Goal: Information Seeking & Learning: Compare options

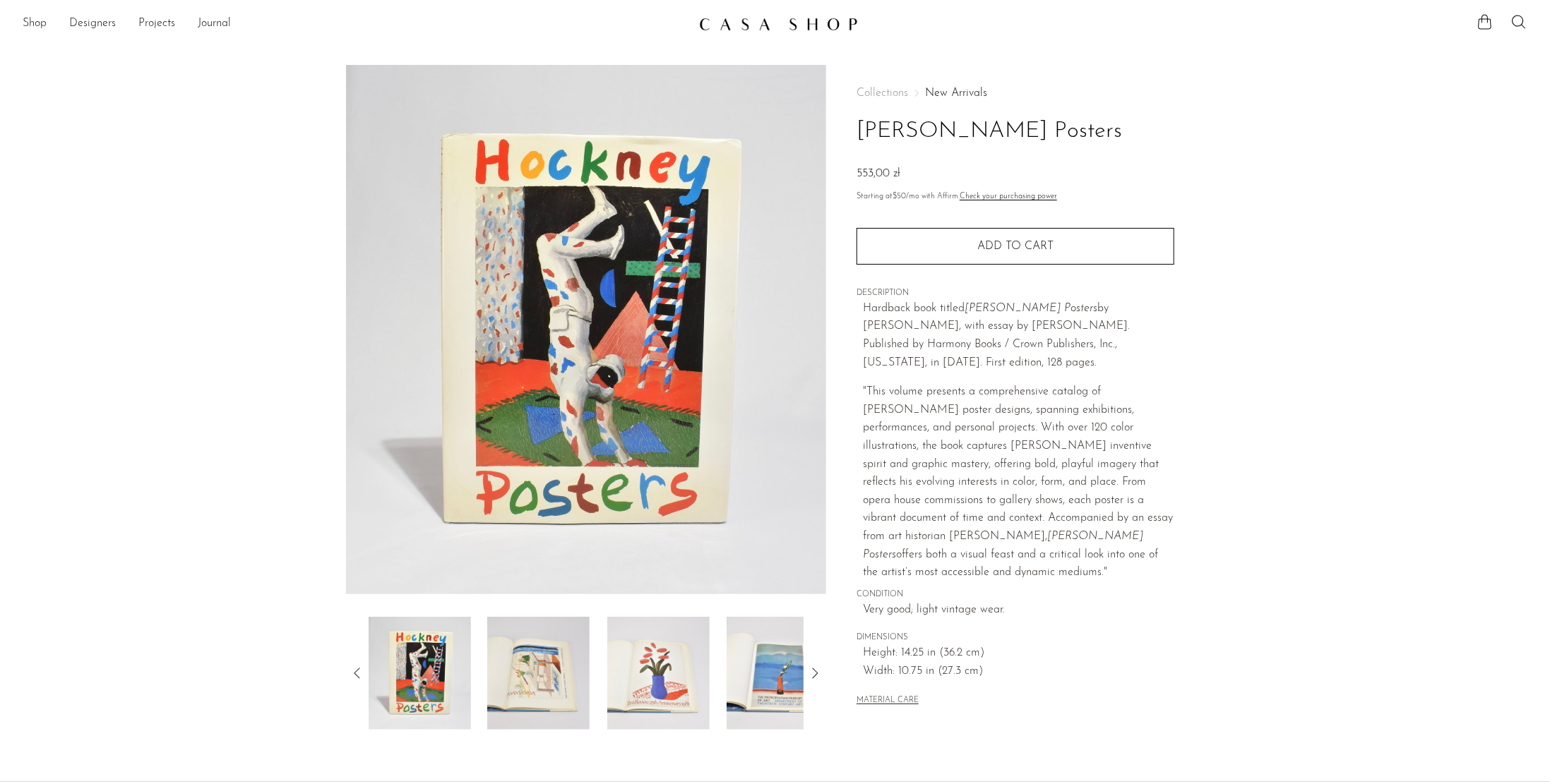
click at [813, 673] on icon at bounding box center [815, 674] width 17 height 17
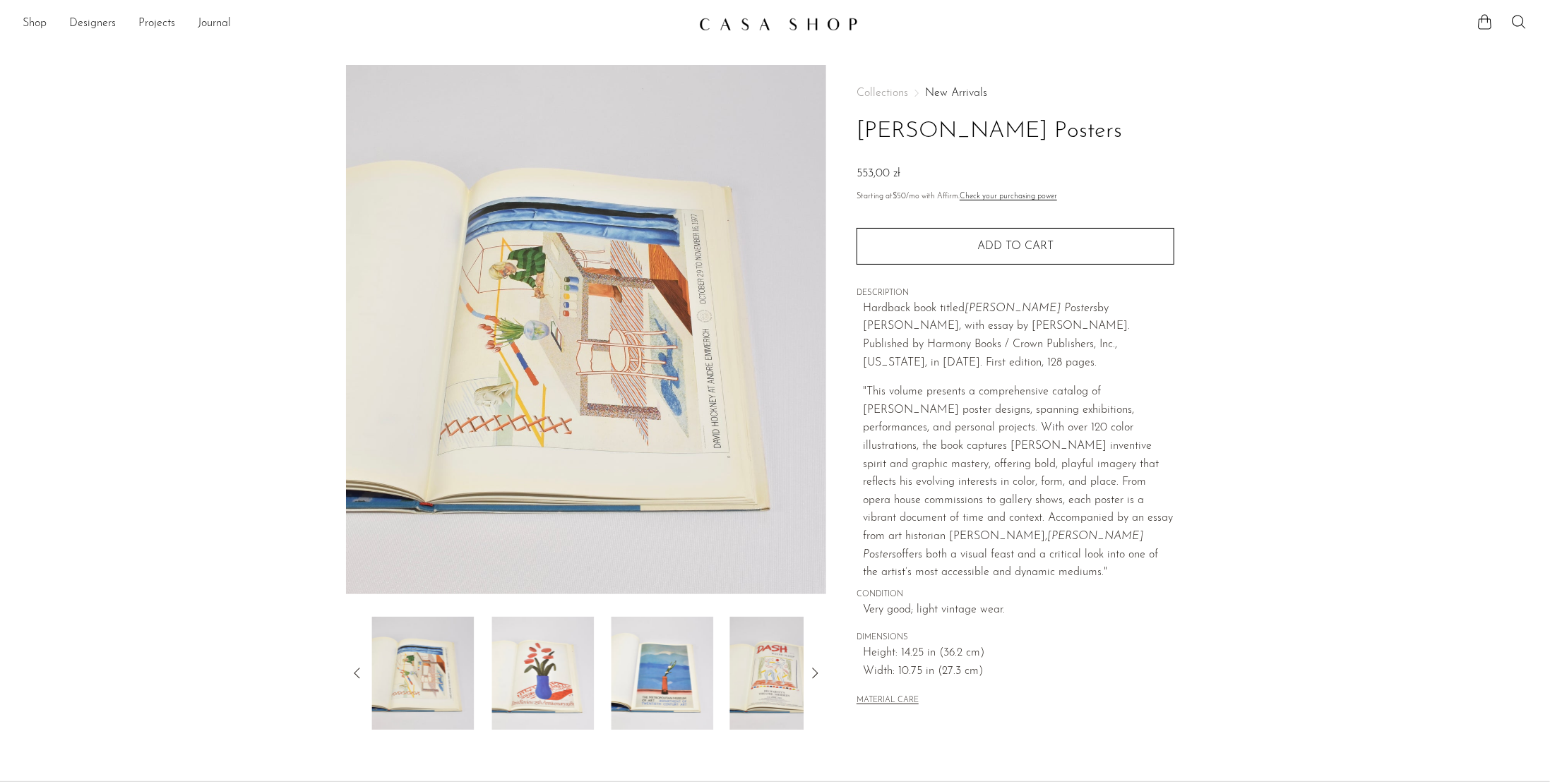
click at [813, 673] on icon at bounding box center [815, 674] width 17 height 17
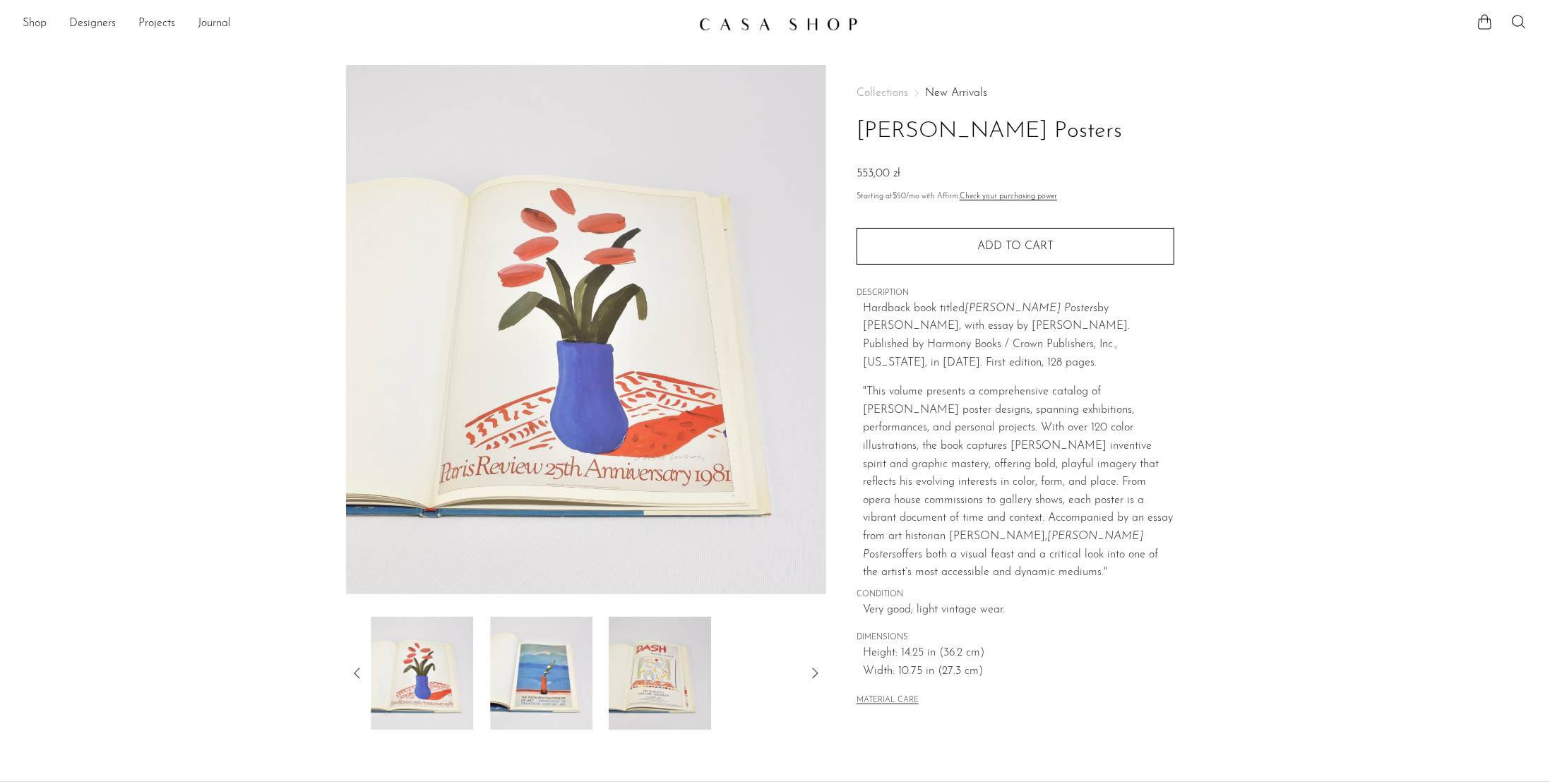
click at [813, 673] on icon at bounding box center [815, 674] width 17 height 17
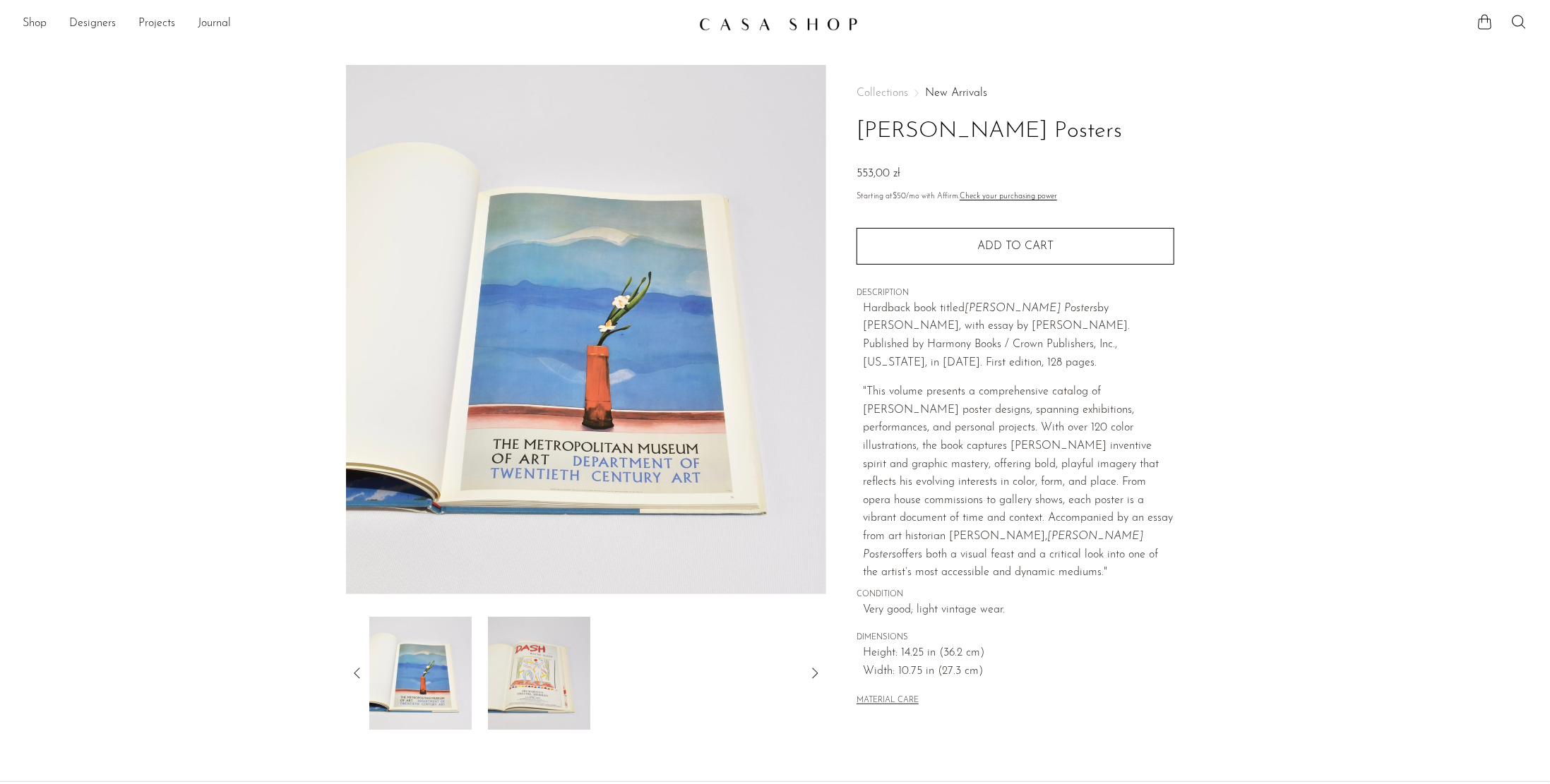
click at [813, 673] on icon at bounding box center [815, 674] width 17 height 17
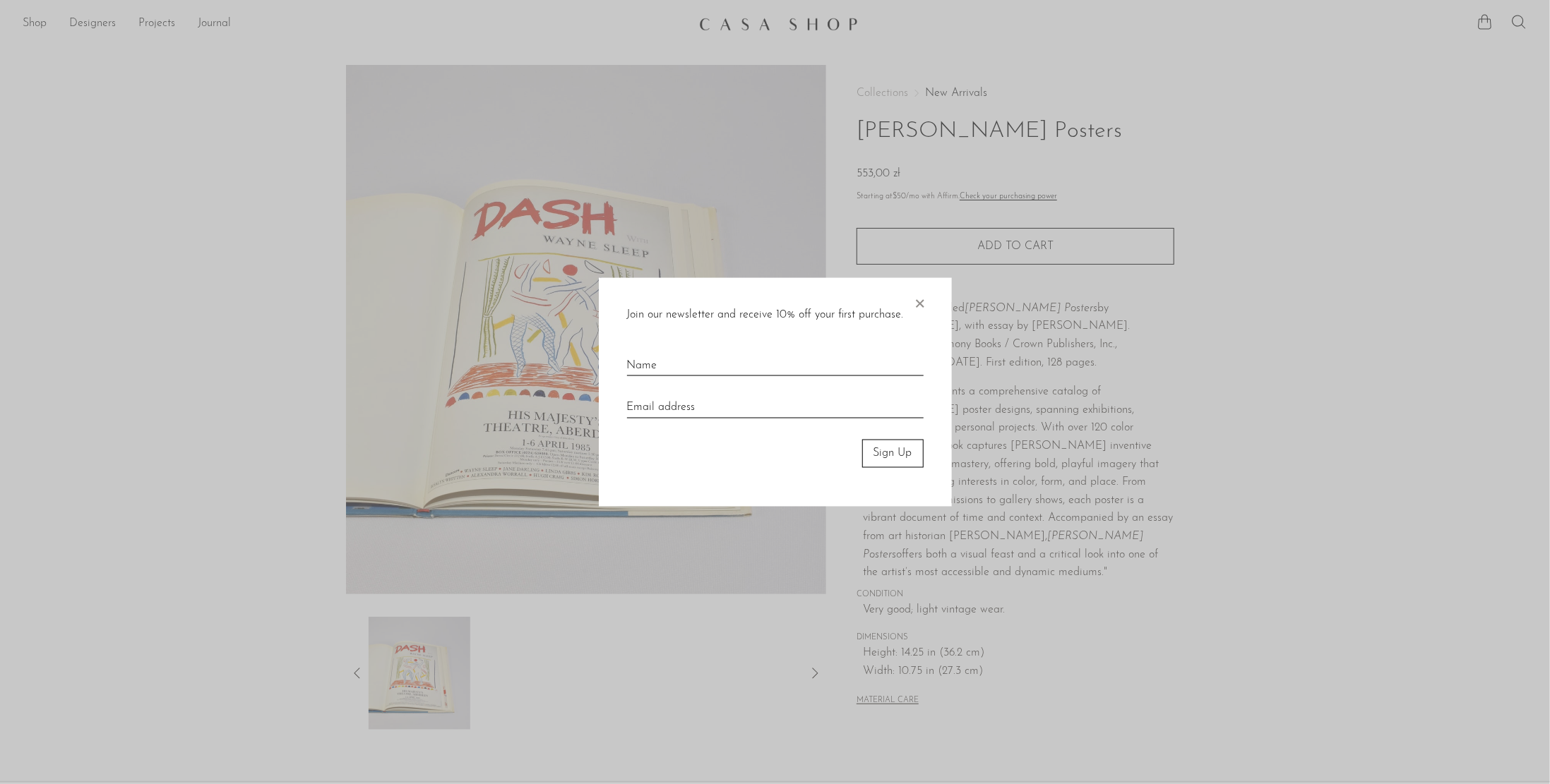
click at [813, 673] on div at bounding box center [775, 392] width 1550 height 784
click at [1298, 520] on div at bounding box center [775, 392] width 1550 height 784
click at [921, 295] on span "×" at bounding box center [920, 300] width 15 height 45
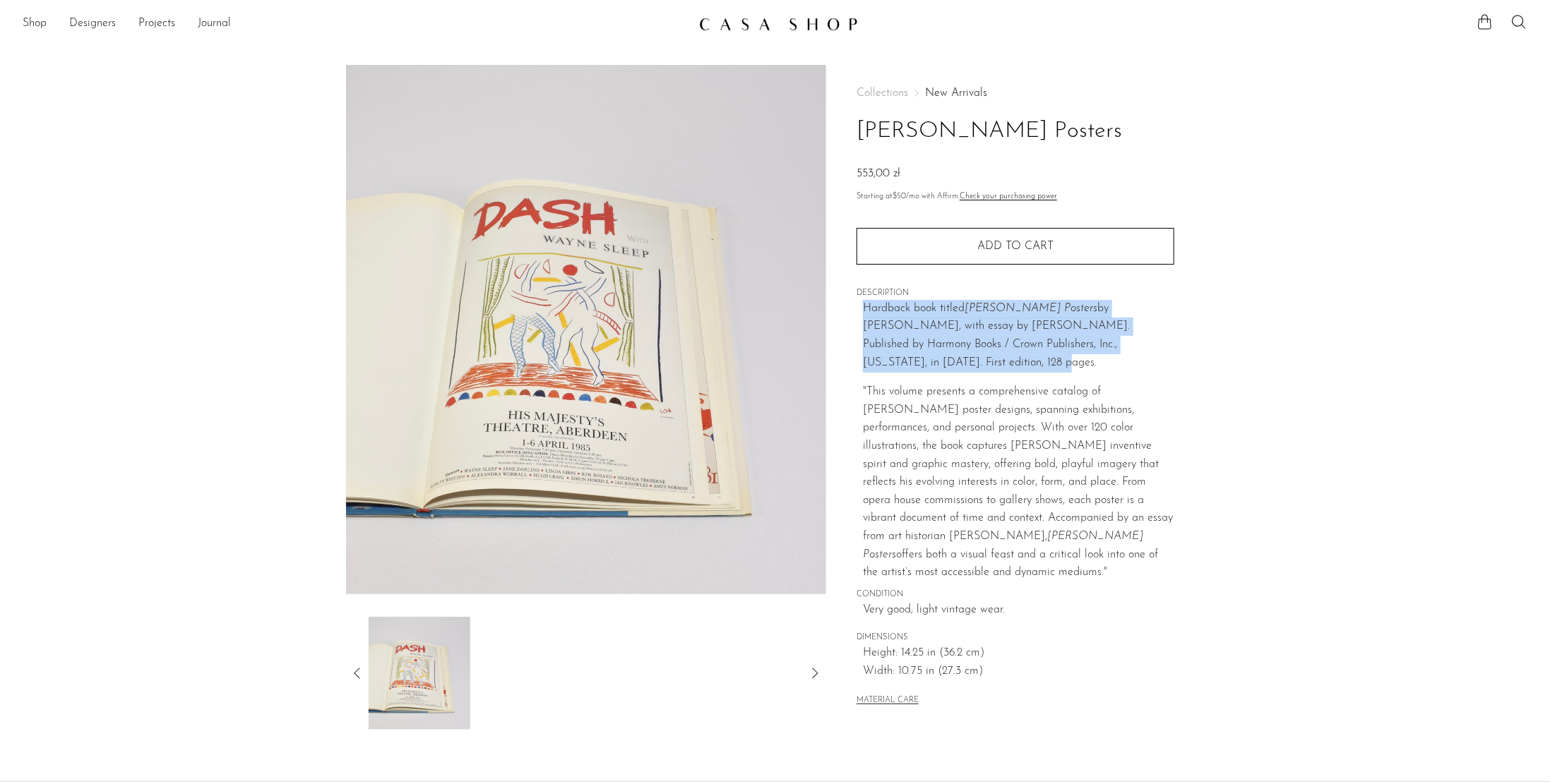
drag, startPoint x: 865, startPoint y: 306, endPoint x: 1157, endPoint y: 343, distance: 294.3
click at [1157, 343] on p "Hardback book titled Hockney Posters by David Hockney, with essay by Eric Shane…" at bounding box center [1019, 336] width 311 height 72
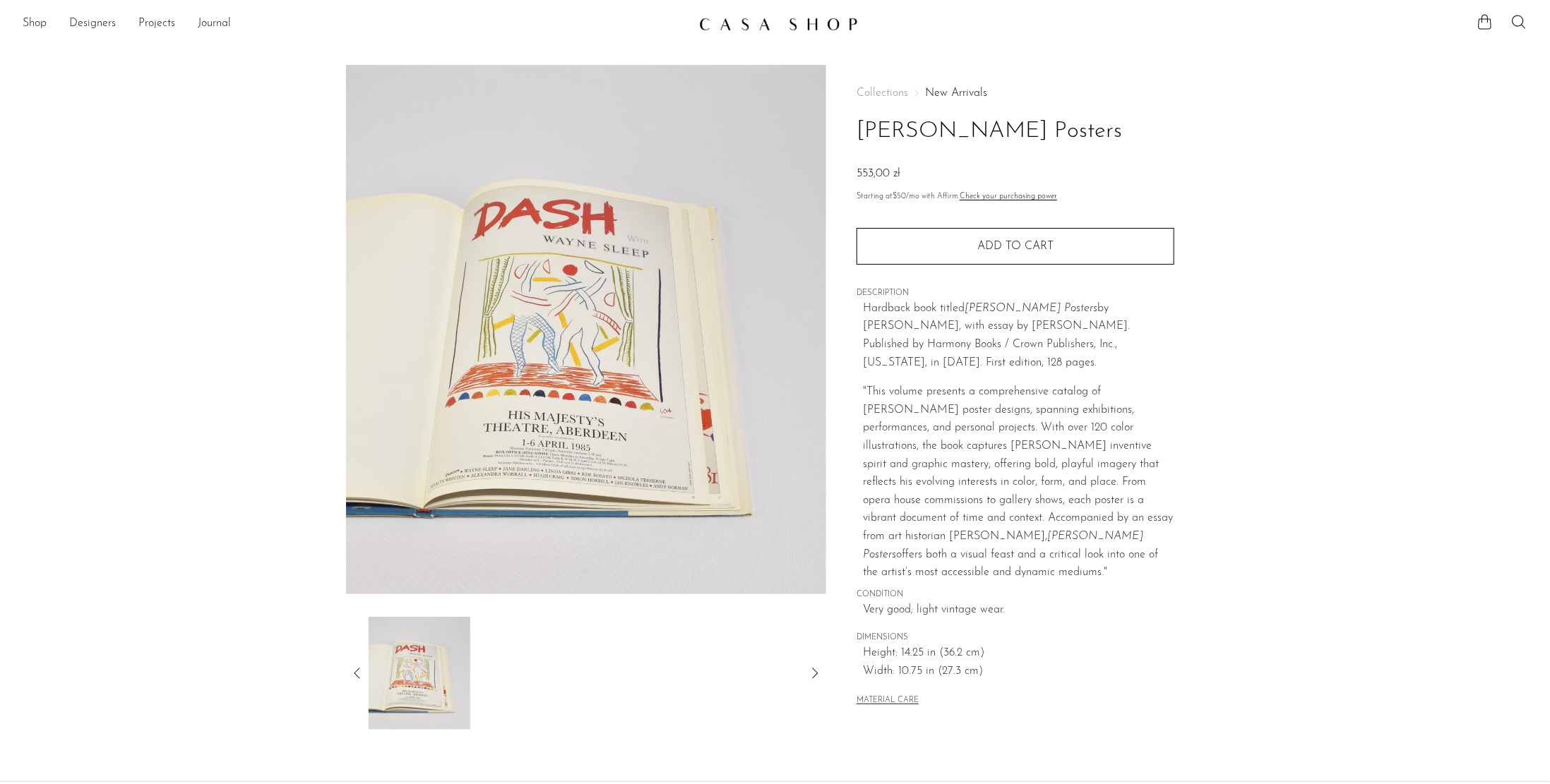
click at [996, 298] on span "DESCRIPTION" at bounding box center [1016, 293] width 318 height 13
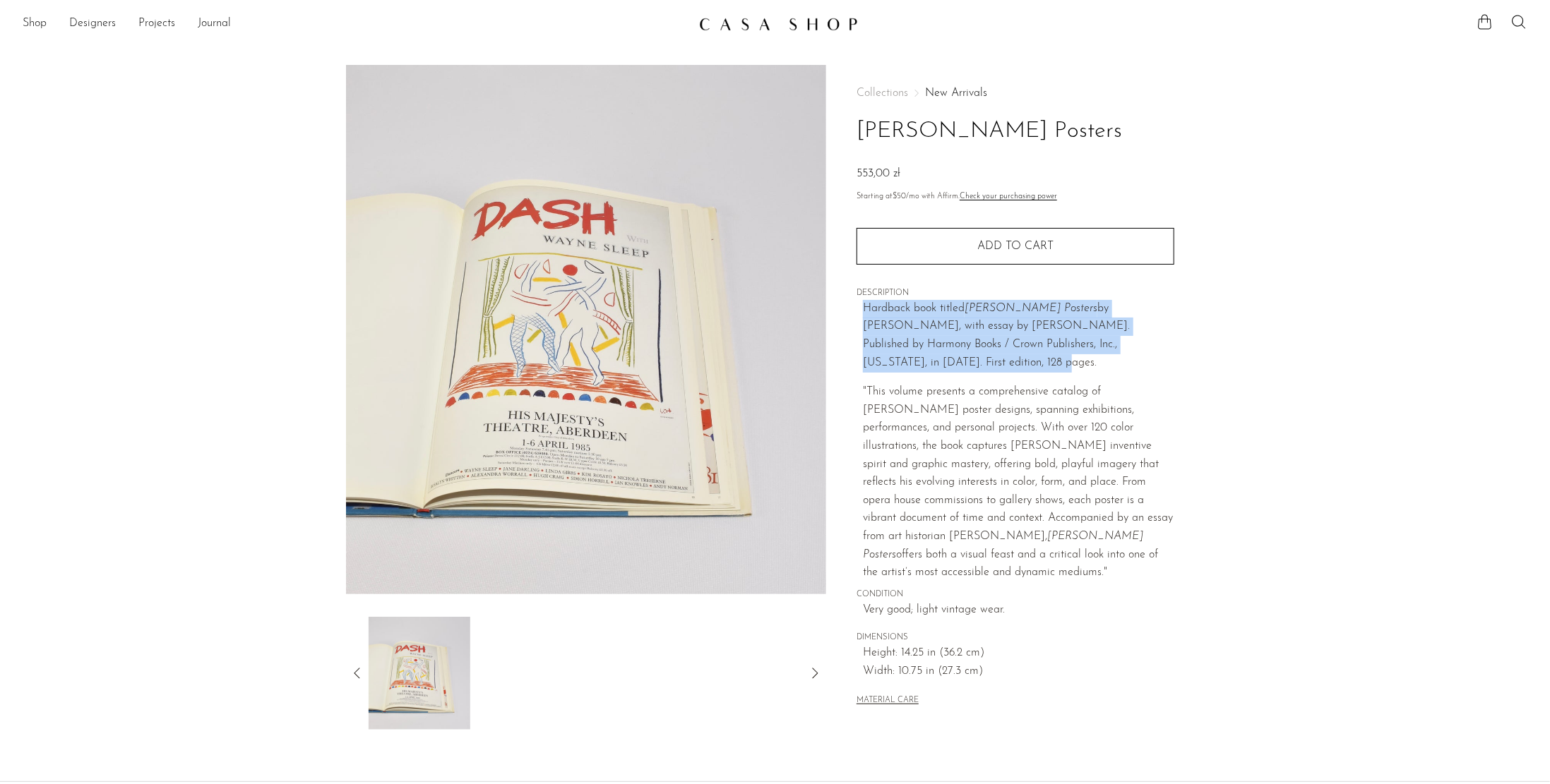
drag, startPoint x: 1145, startPoint y: 337, endPoint x: 866, endPoint y: 310, distance: 280.3
click at [866, 310] on p "Hardback book titled Hockney Posters by David Hockney, with essay by Eric Shane…" at bounding box center [1019, 336] width 311 height 72
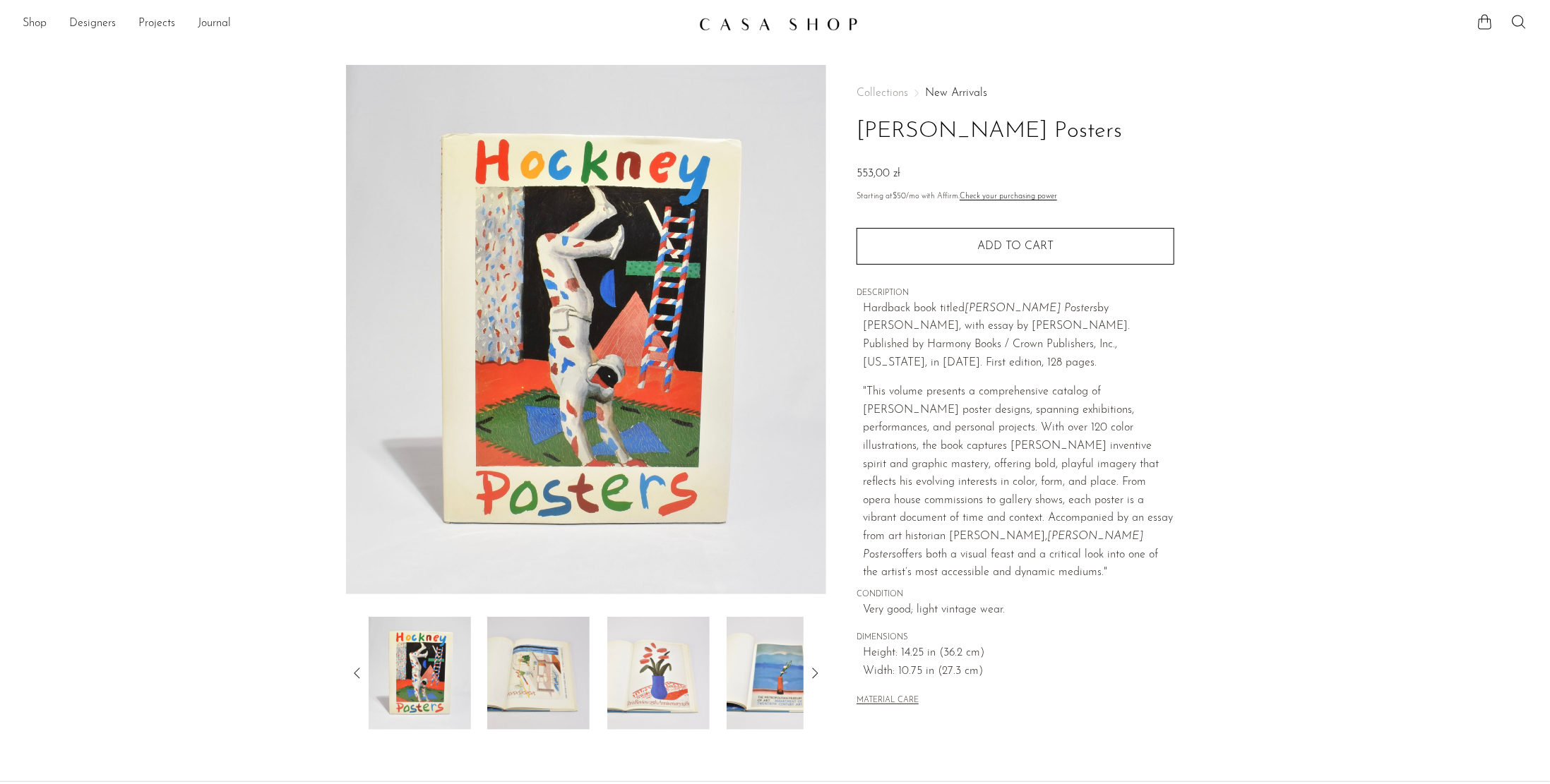
click at [1301, 302] on section "Hockney Posters 553,00 zł" at bounding box center [775, 398] width 1550 height 667
click at [719, 27] on img at bounding box center [778, 24] width 159 height 15
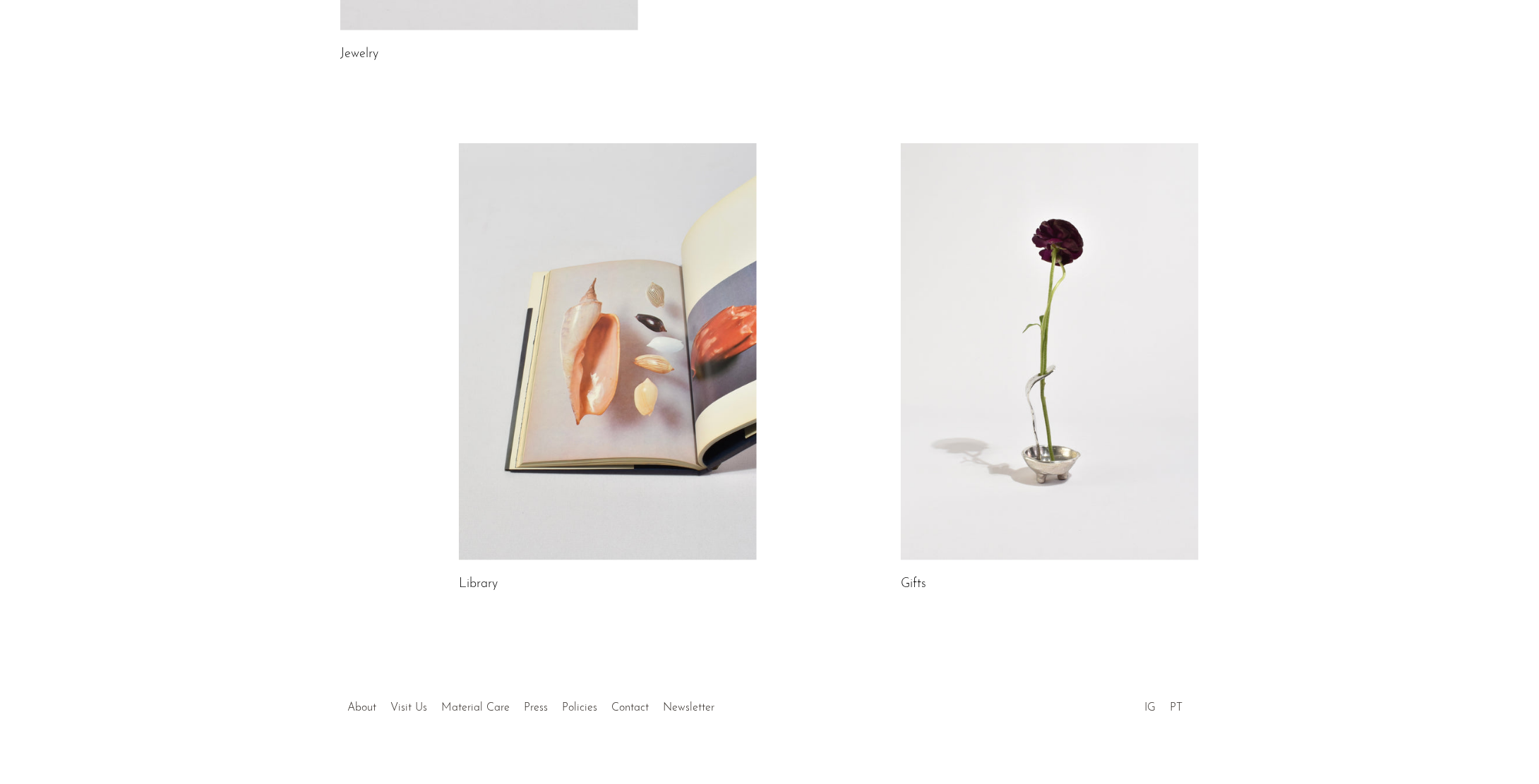
scroll to position [588, 0]
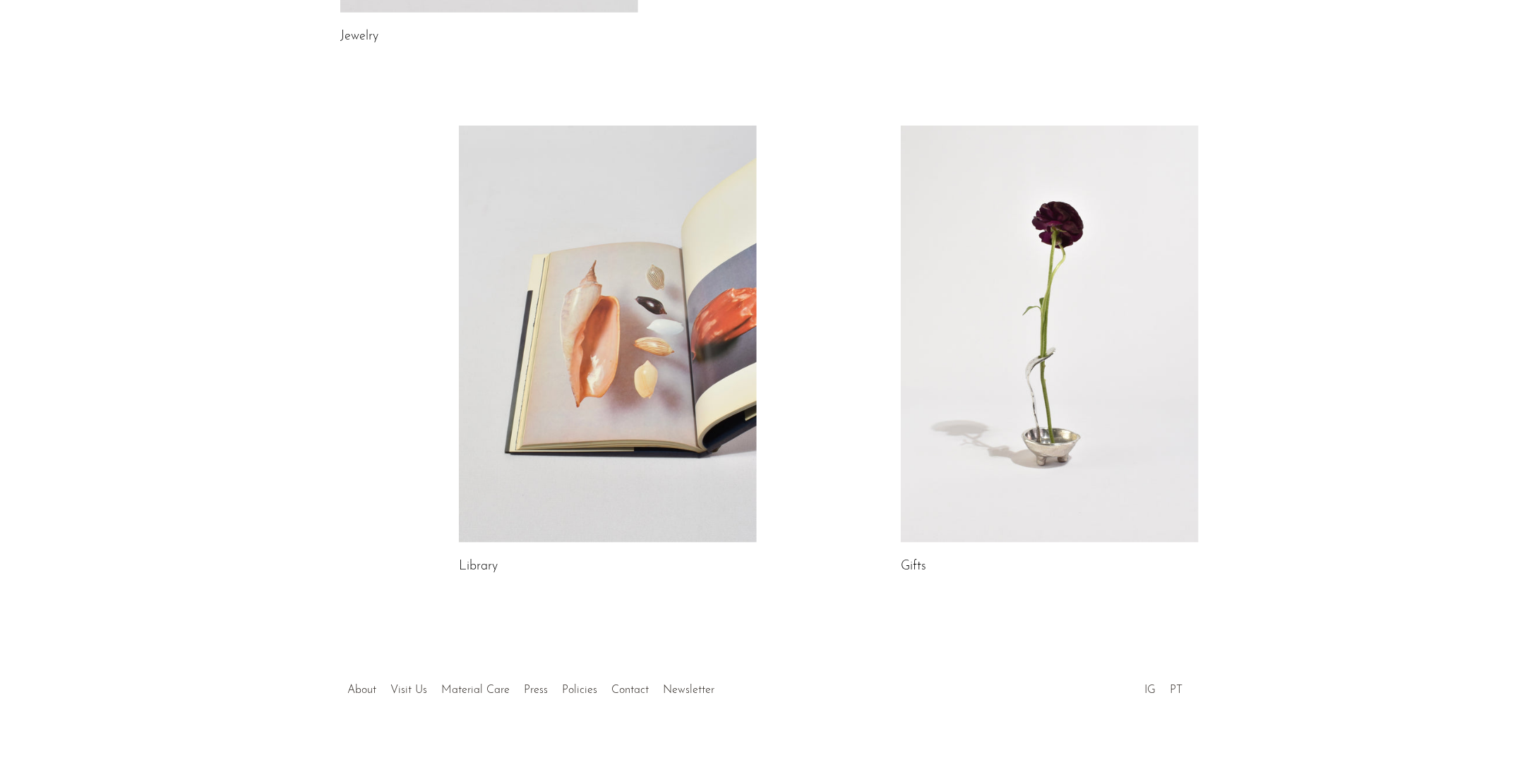
click at [1018, 327] on link at bounding box center [1050, 334] width 298 height 417
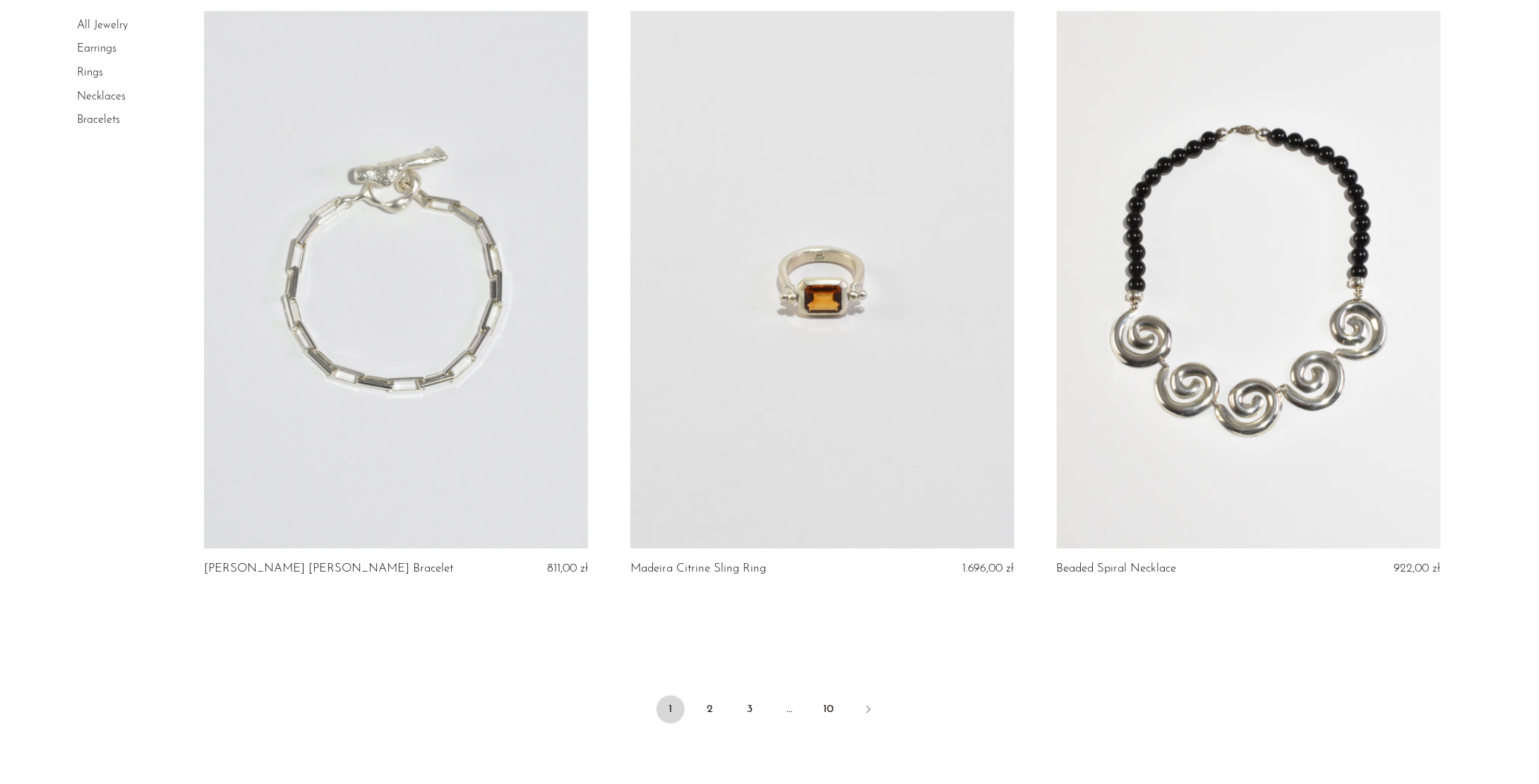
scroll to position [6777, 0]
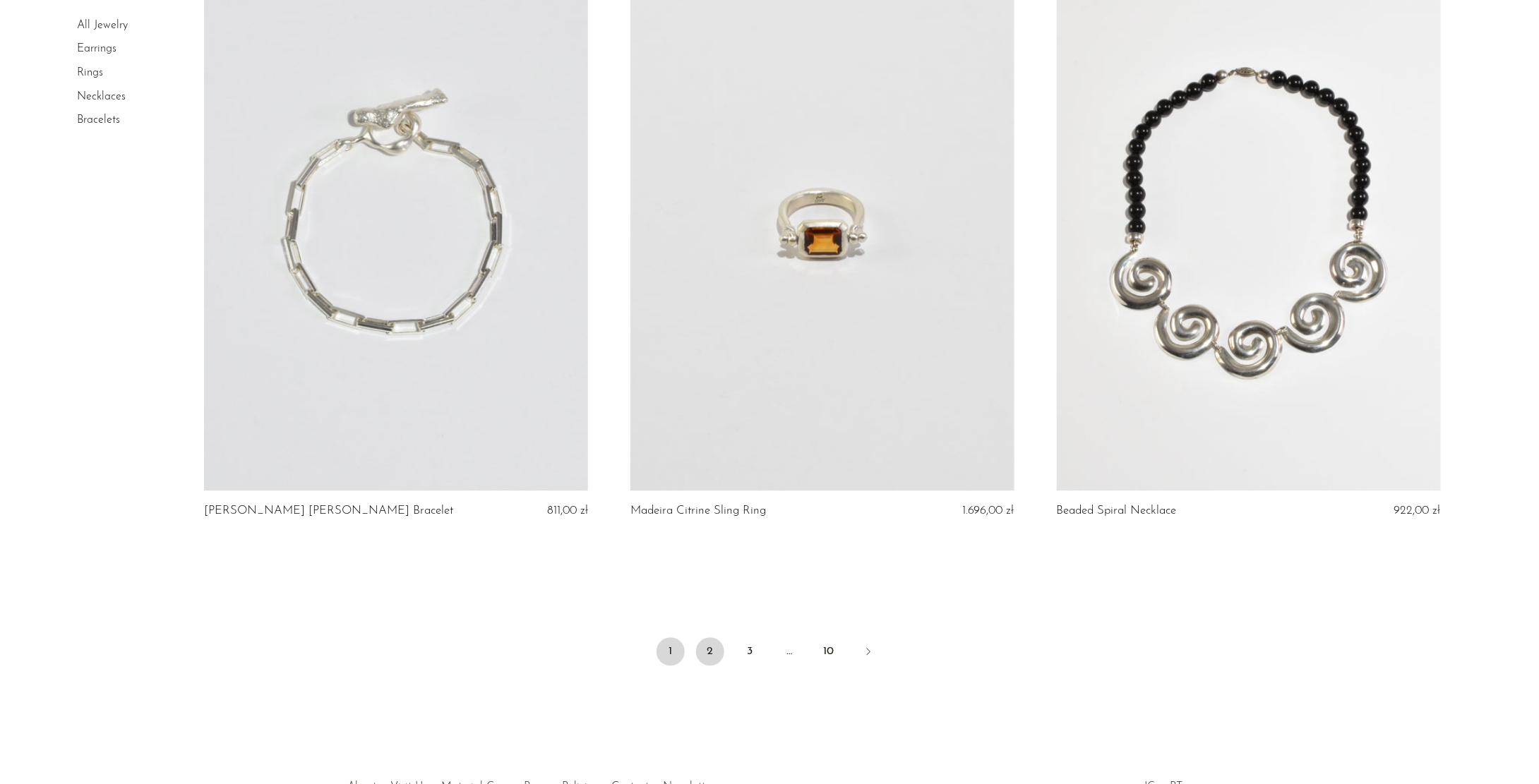
click at [711, 648] on link "2" at bounding box center [710, 651] width 28 height 28
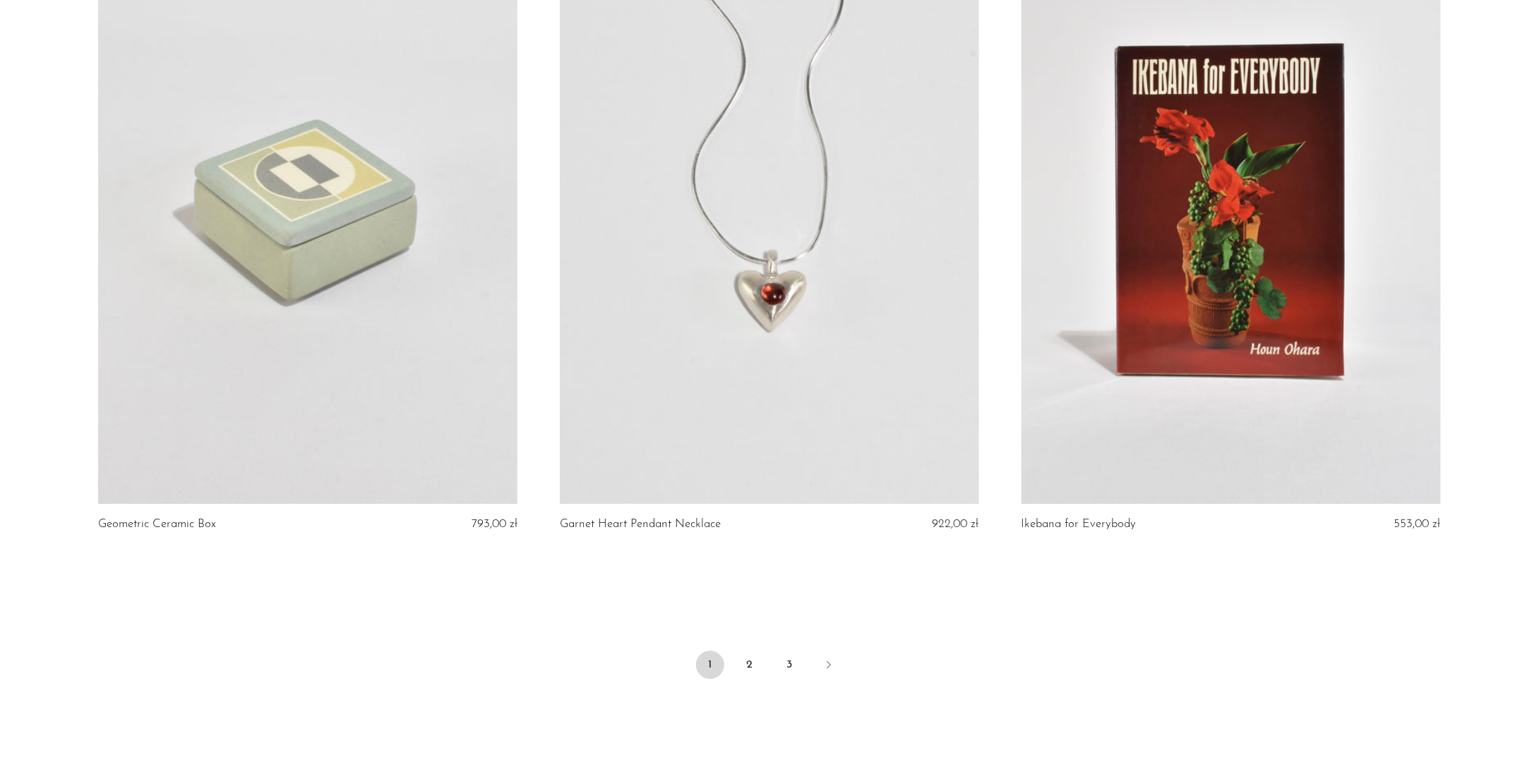
scroll to position [7469, 0]
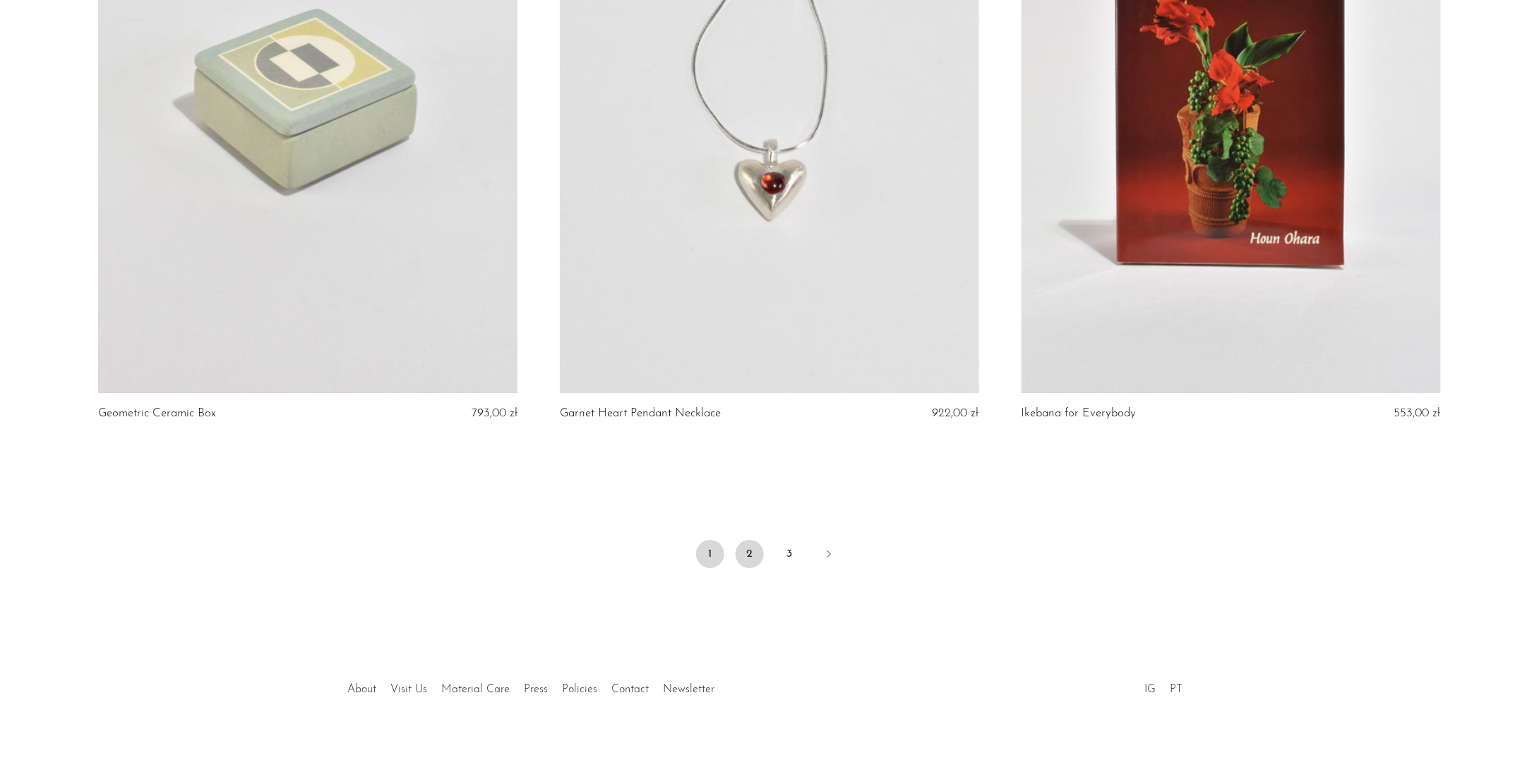
click at [748, 548] on link "2" at bounding box center [749, 554] width 28 height 28
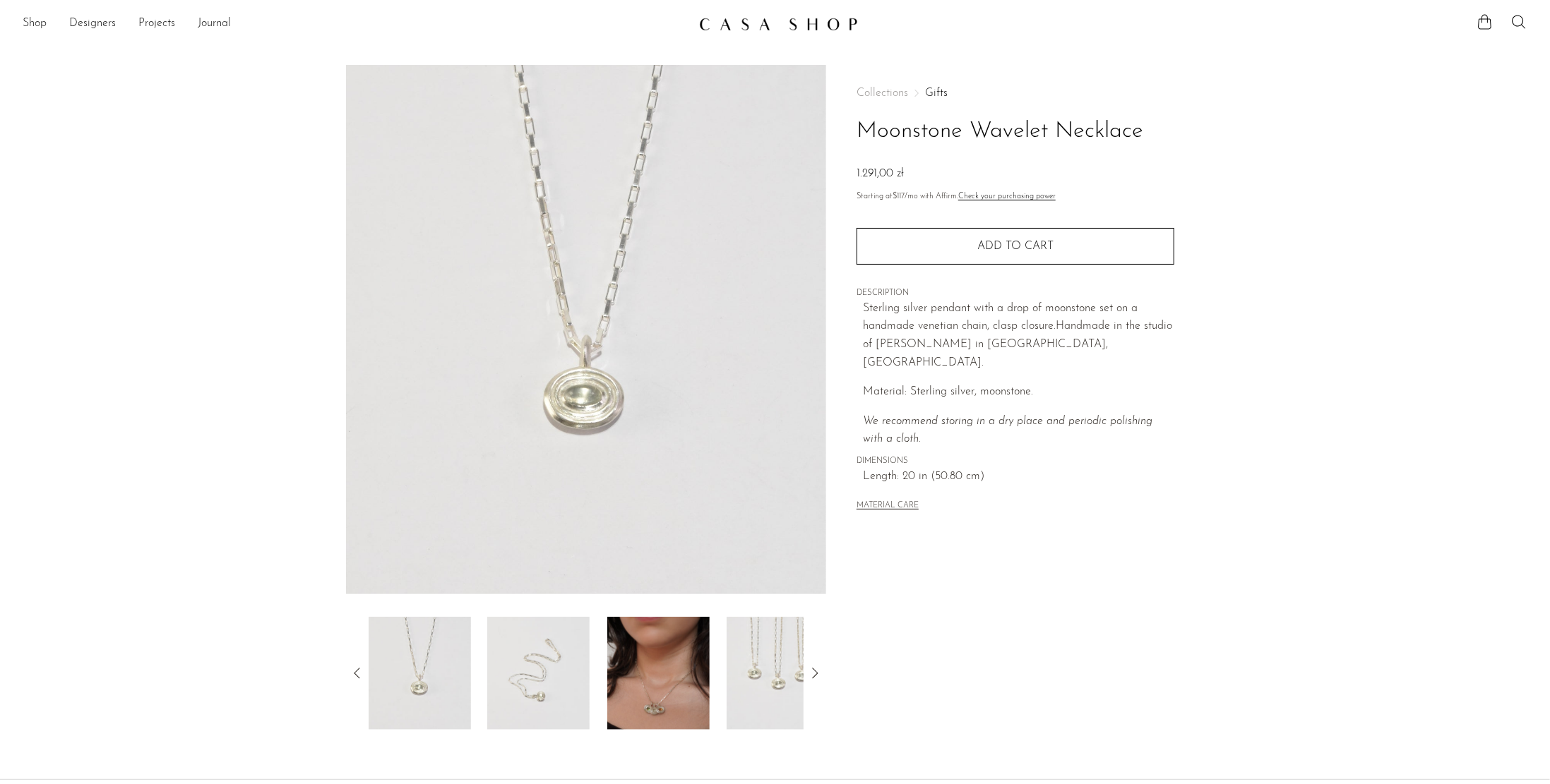
click at [1091, 133] on h1 "Moonstone Wavelet Necklace" at bounding box center [1016, 132] width 318 height 36
copy div "Moonstone Wavelet Necklace"
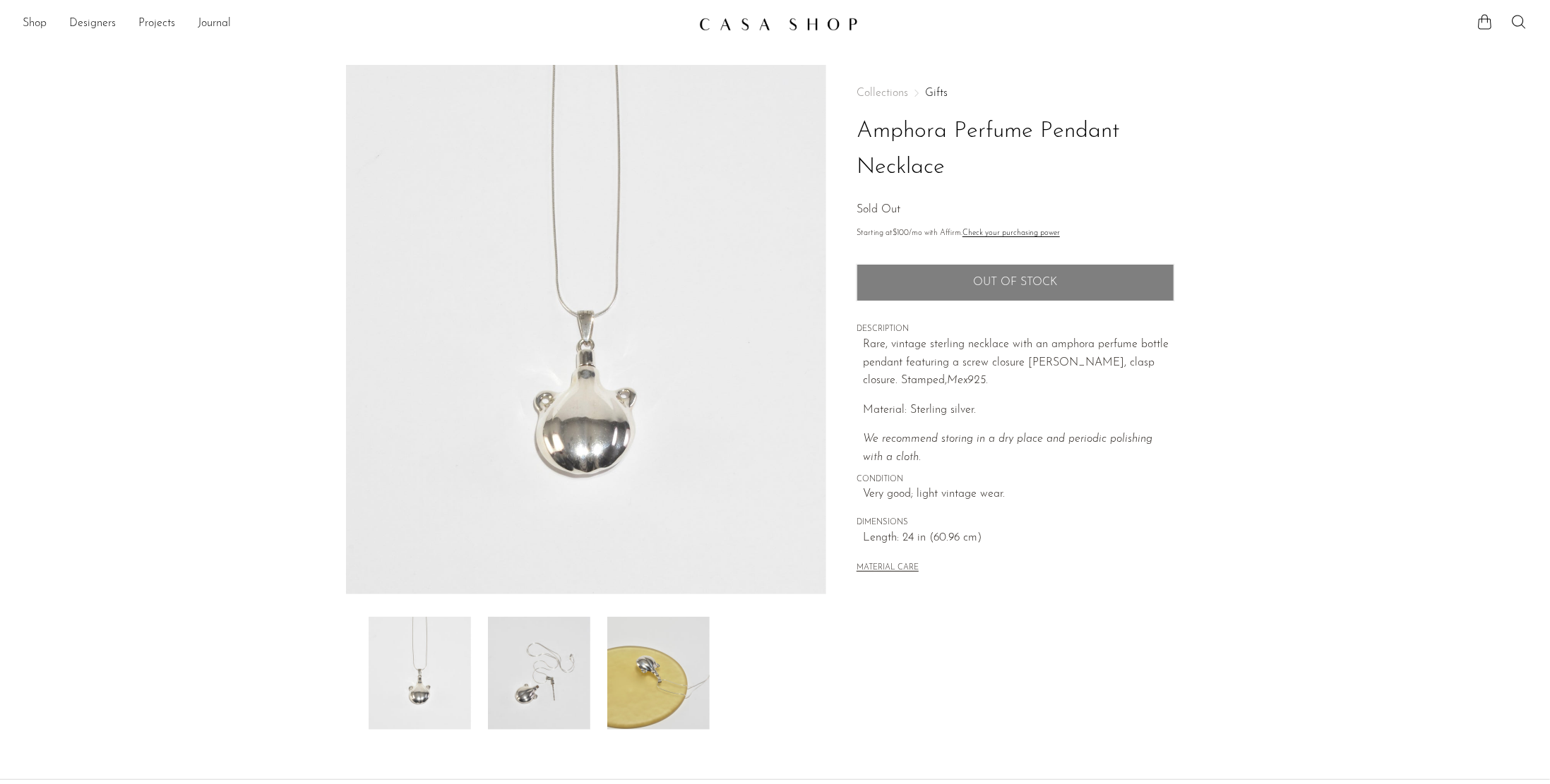
drag, startPoint x: 971, startPoint y: 173, endPoint x: 843, endPoint y: 139, distance: 132.4
click at [843, 139] on div "Collections Gifts Amphora Perfume Pendant Necklace Sold Out Starting at $100 /m…" at bounding box center [1015, 398] width 378 height 665
copy h1 "Amphora Perfume Pendant Necklace"
click at [1023, 432] on p "We recommend storing in a dry place and periodic polishing with a cloth." at bounding box center [1019, 449] width 311 height 36
drag, startPoint x: 921, startPoint y: 462, endPoint x: 861, endPoint y: 343, distance: 133.3
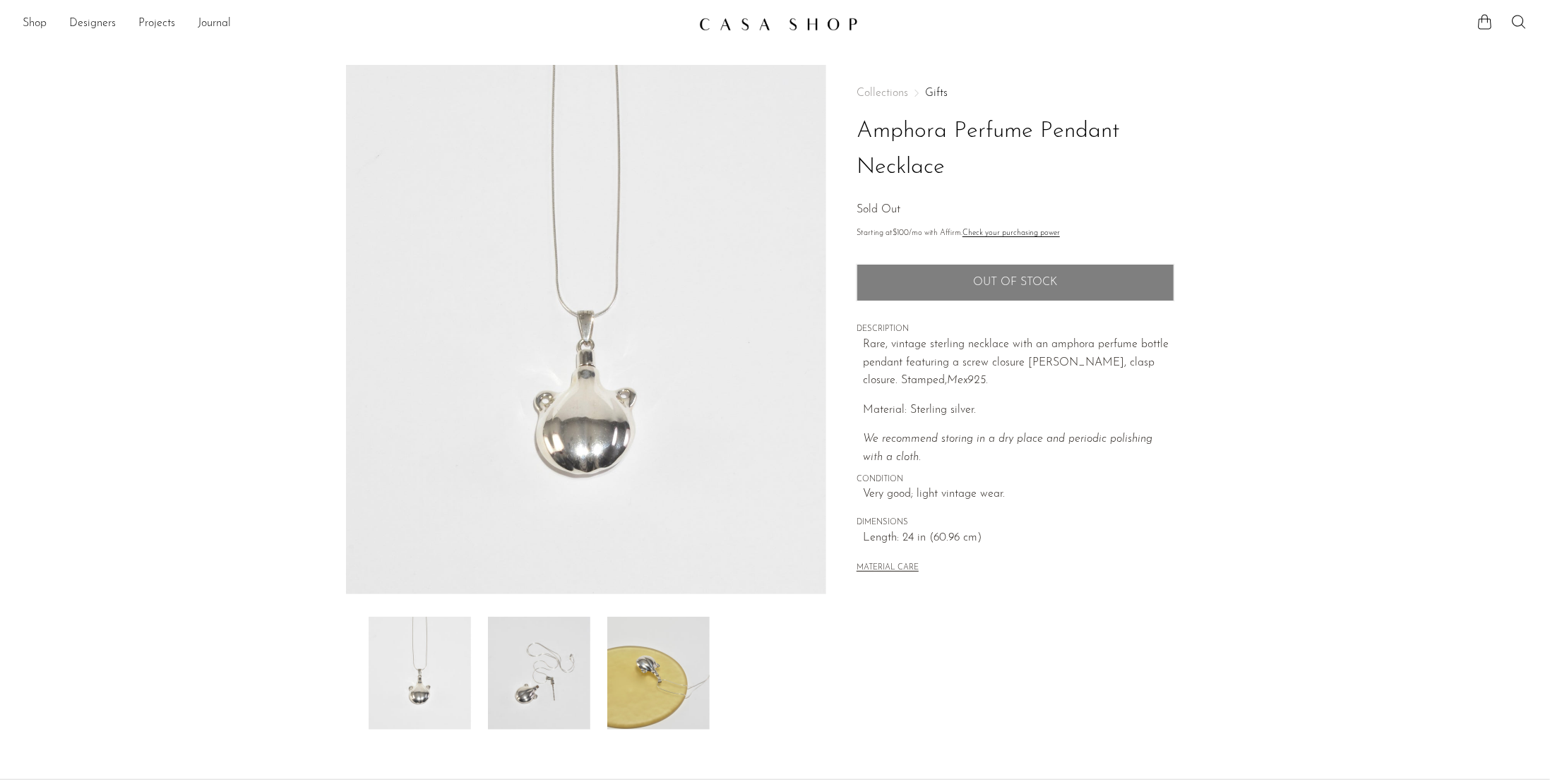
click at [861, 343] on div "Collections Gifts Amphora Perfume Pendant Necklace Sold Out Starting at $100 /m…" at bounding box center [1016, 332] width 318 height 533
click at [636, 717] on img at bounding box center [659, 674] width 103 height 113
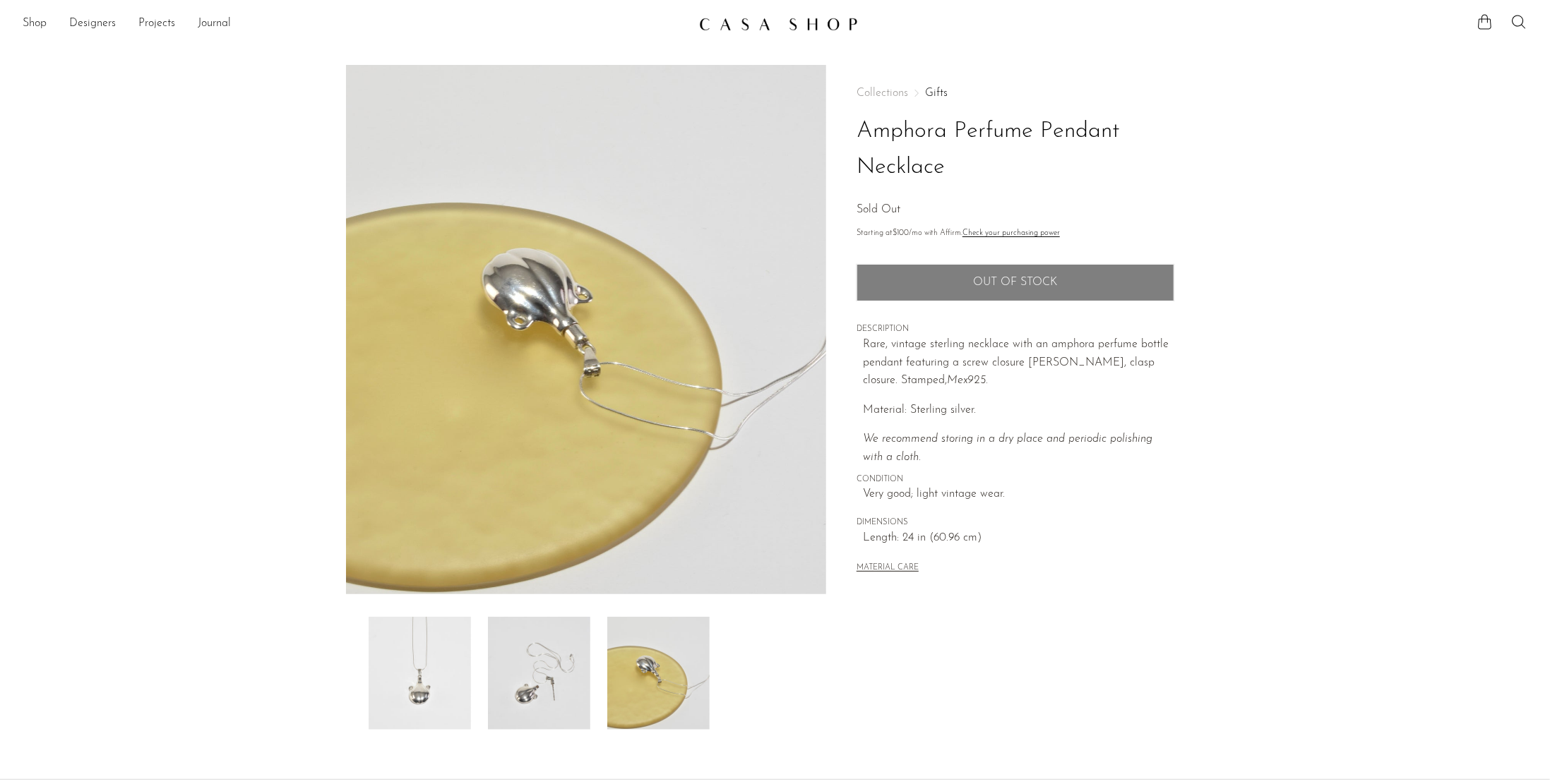
click at [503, 673] on img at bounding box center [540, 674] width 103 height 113
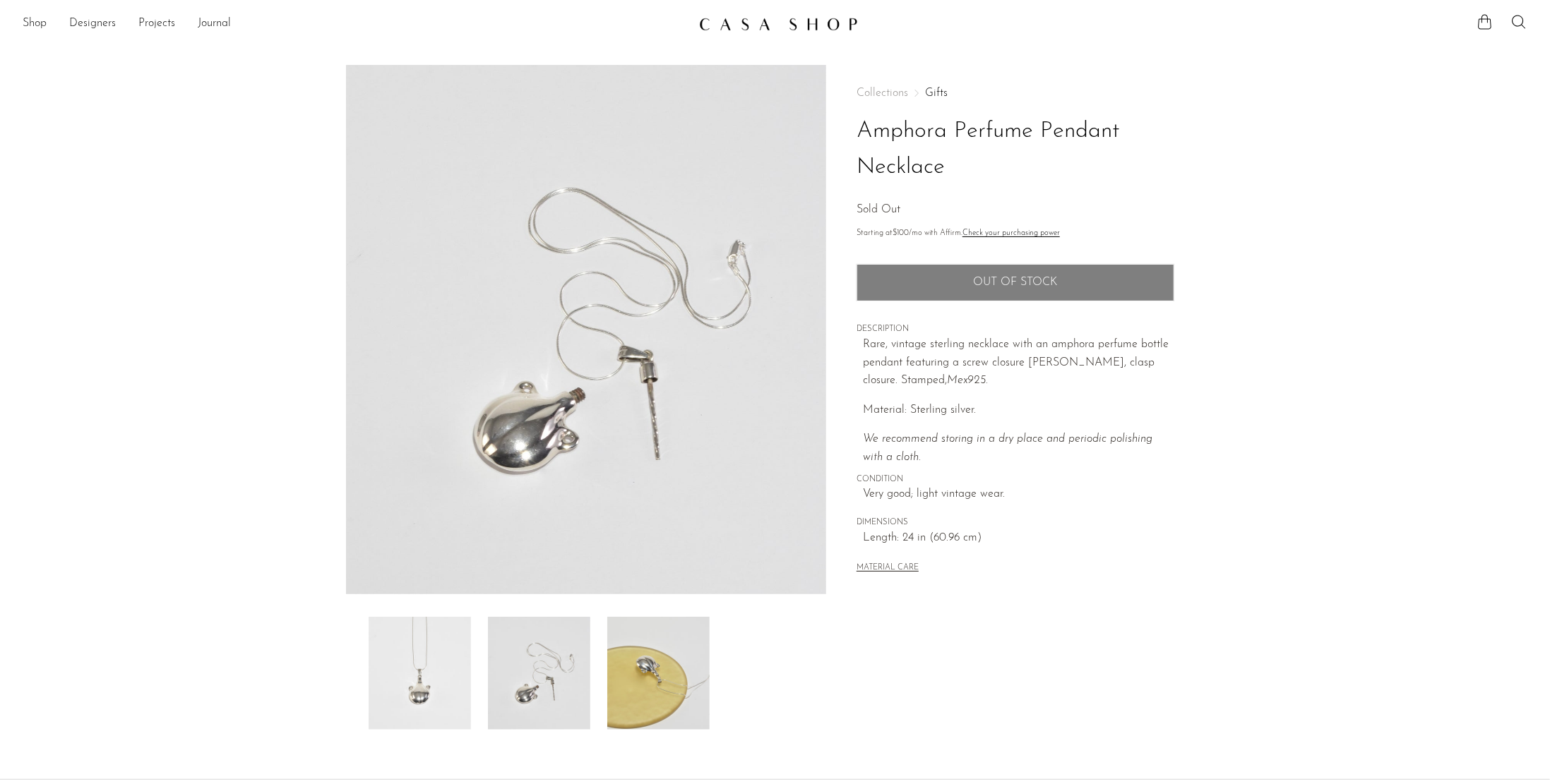
click at [384, 675] on img at bounding box center [420, 674] width 103 height 113
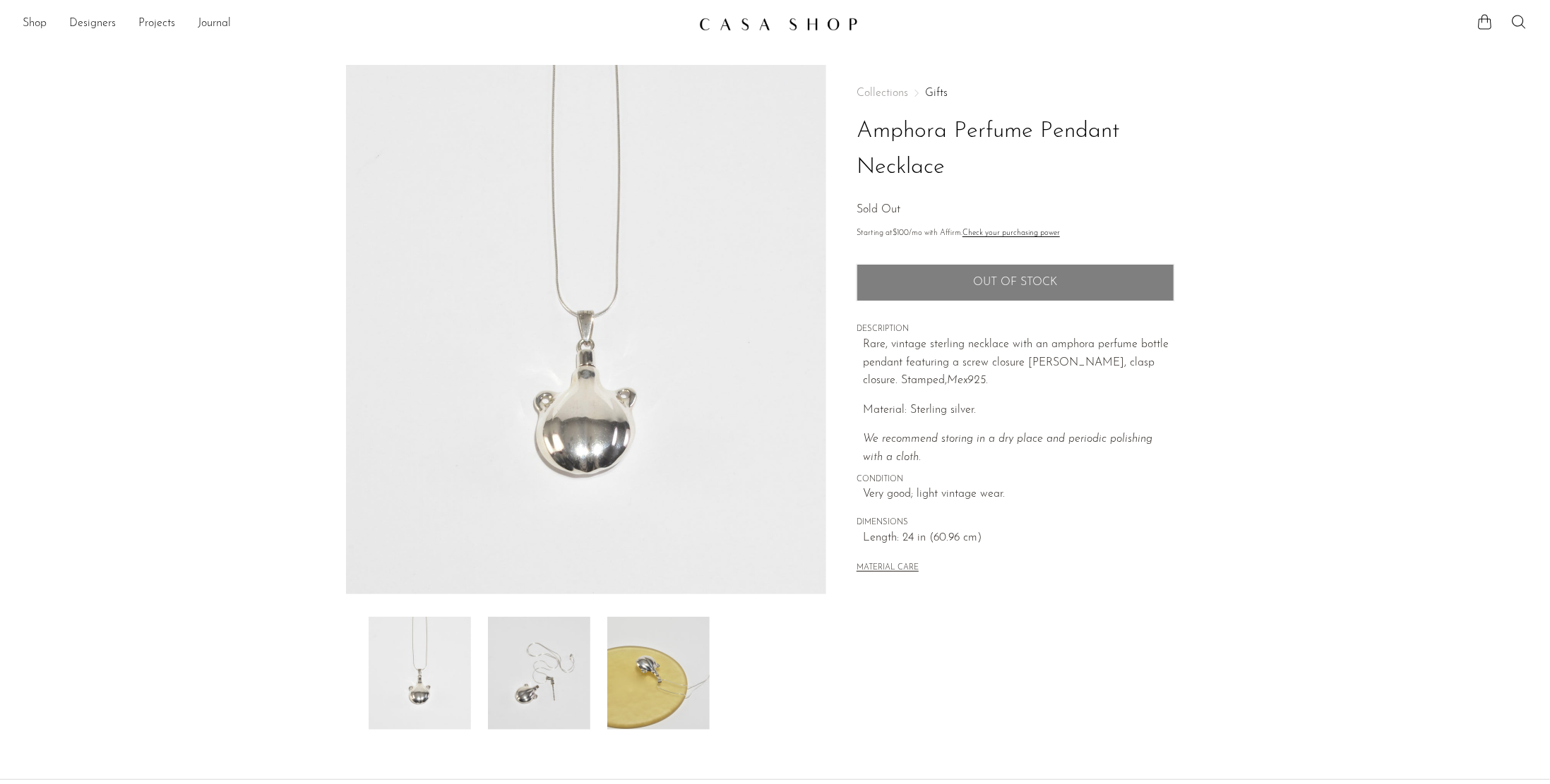
click at [805, 3] on section "Shop Featured New Arrivals Bestsellers Coming Soon Jewelry Jewelry All Earrings…" at bounding box center [775, 18] width 1550 height 37
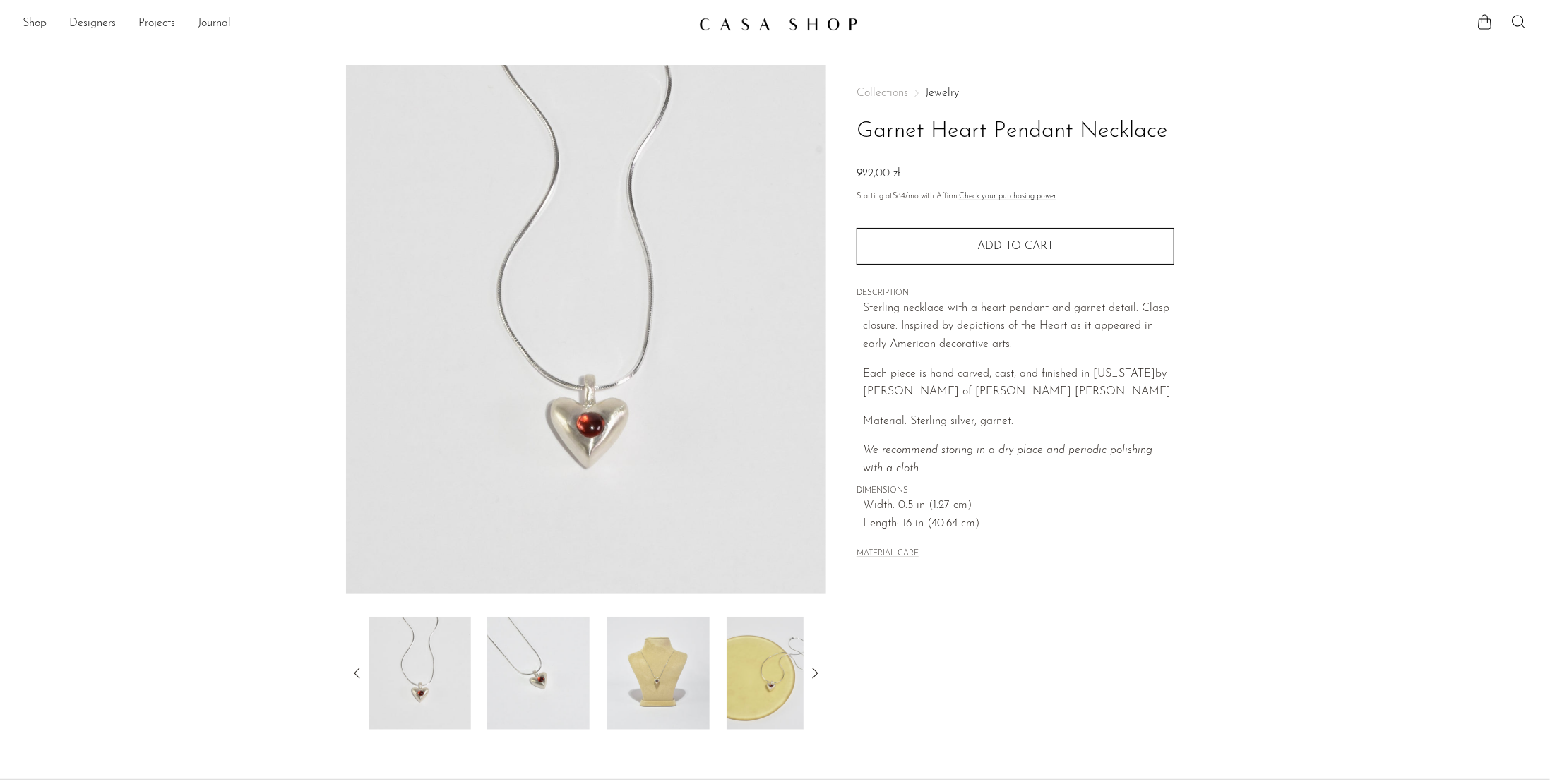
click at [1007, 127] on h1 "Garnet Heart Pendant Necklace" at bounding box center [1016, 132] width 318 height 36
copy div "Garnet Heart Pendant Necklace"
click at [1368, 129] on section "Garnet Heart Pendant Necklace 922,00 zł" at bounding box center [775, 398] width 1550 height 665
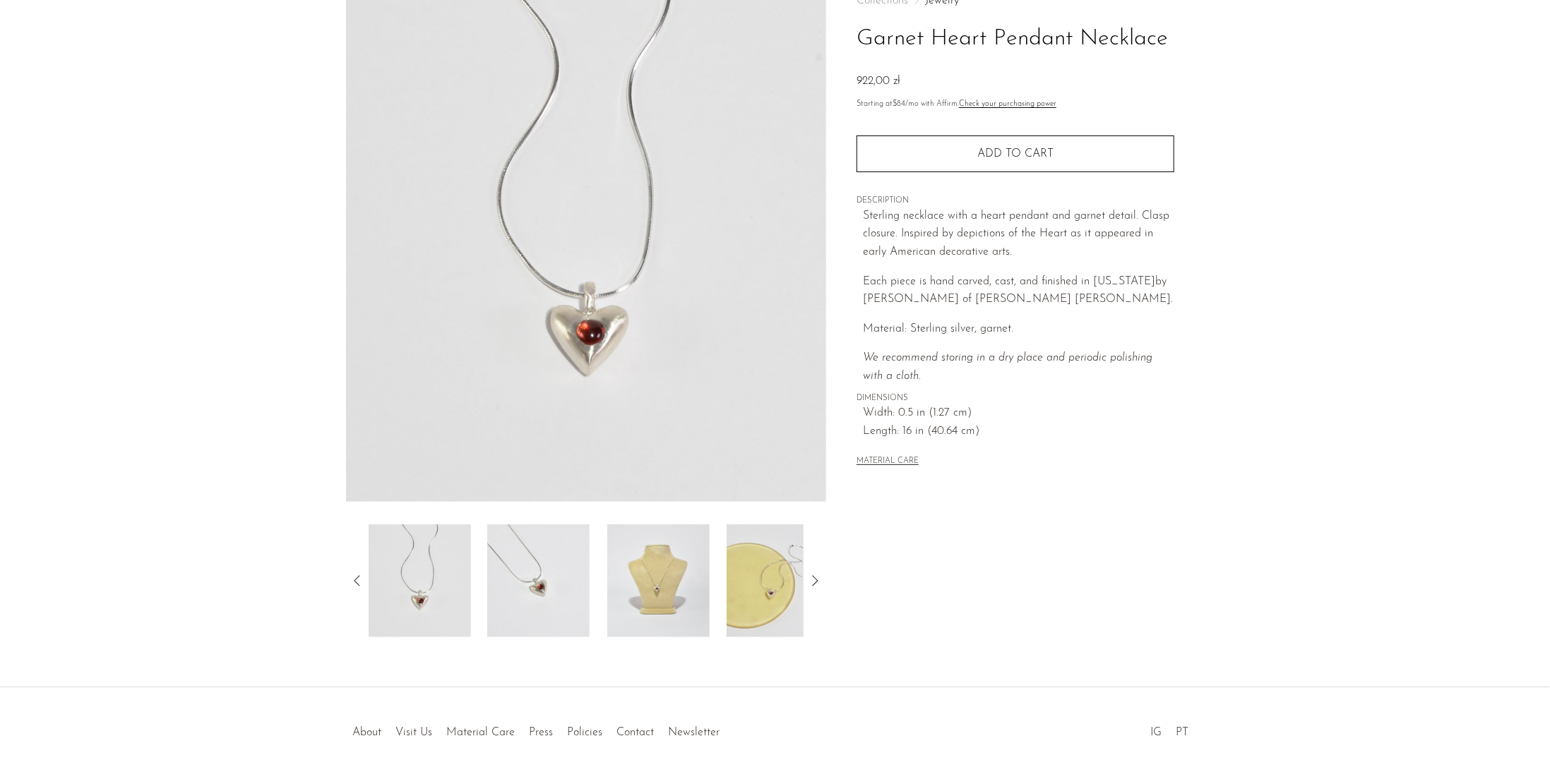
scroll to position [134, 0]
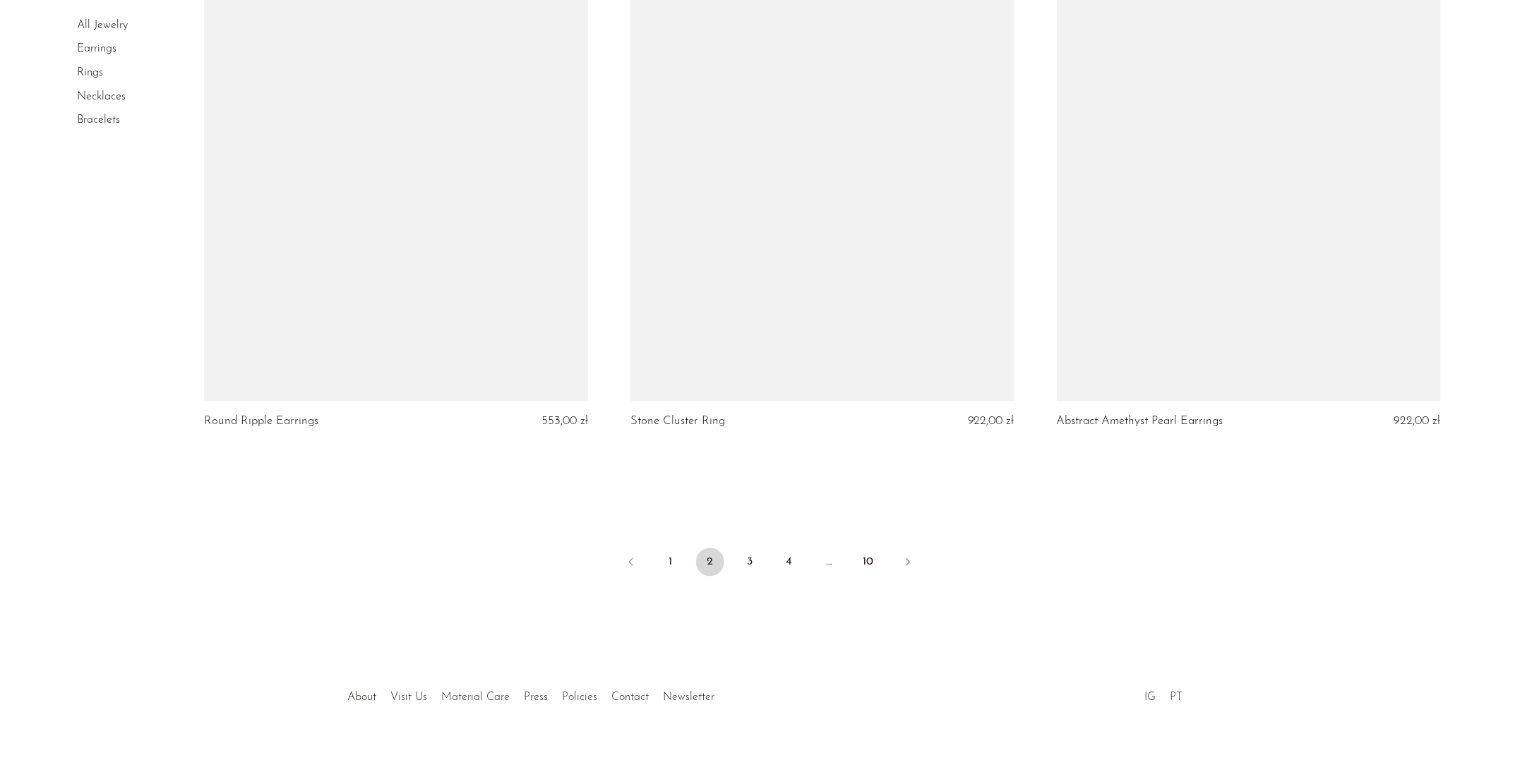
scroll to position [6876, 0]
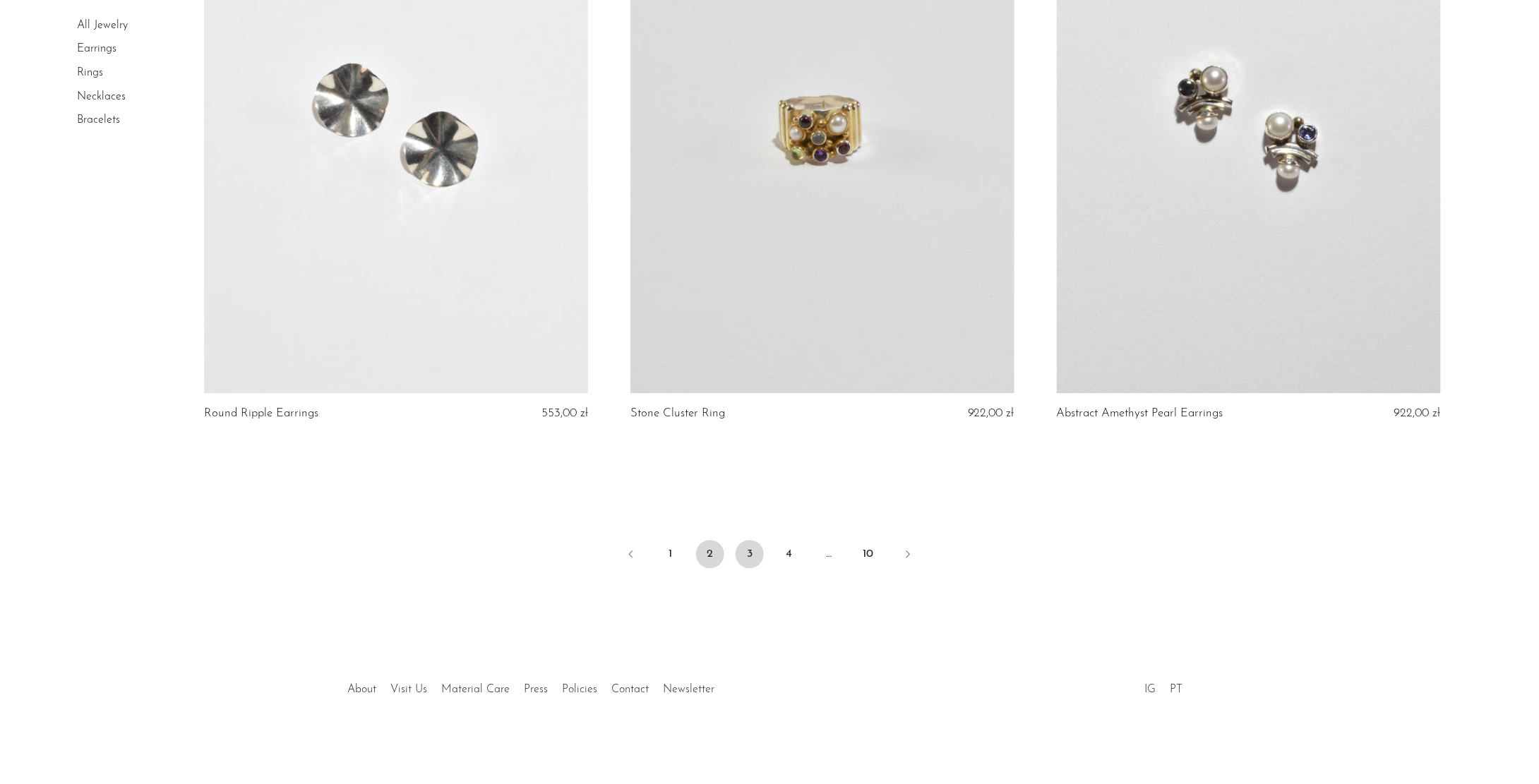
click at [743, 545] on link "3" at bounding box center [749, 554] width 28 height 28
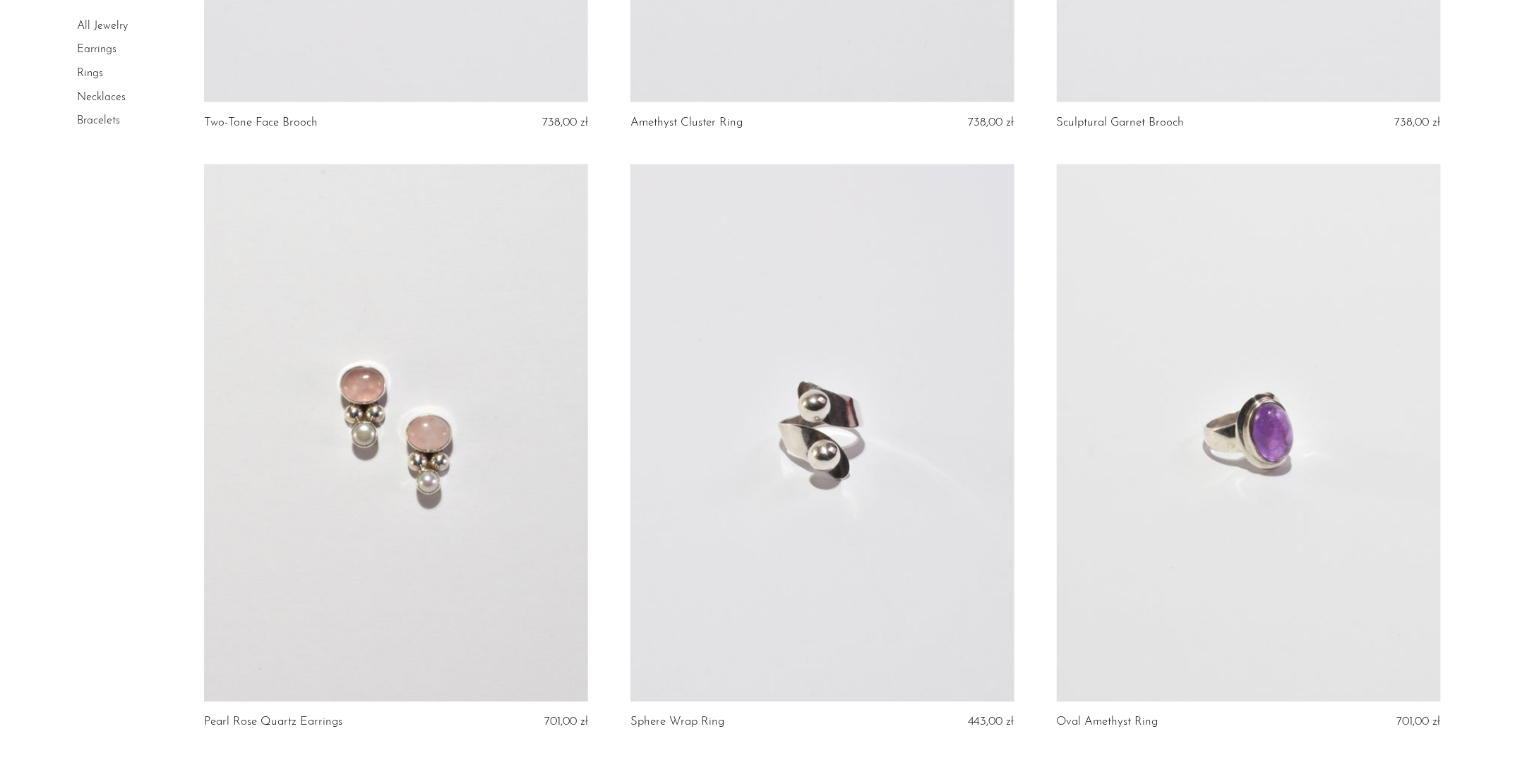
scroll to position [6876, 0]
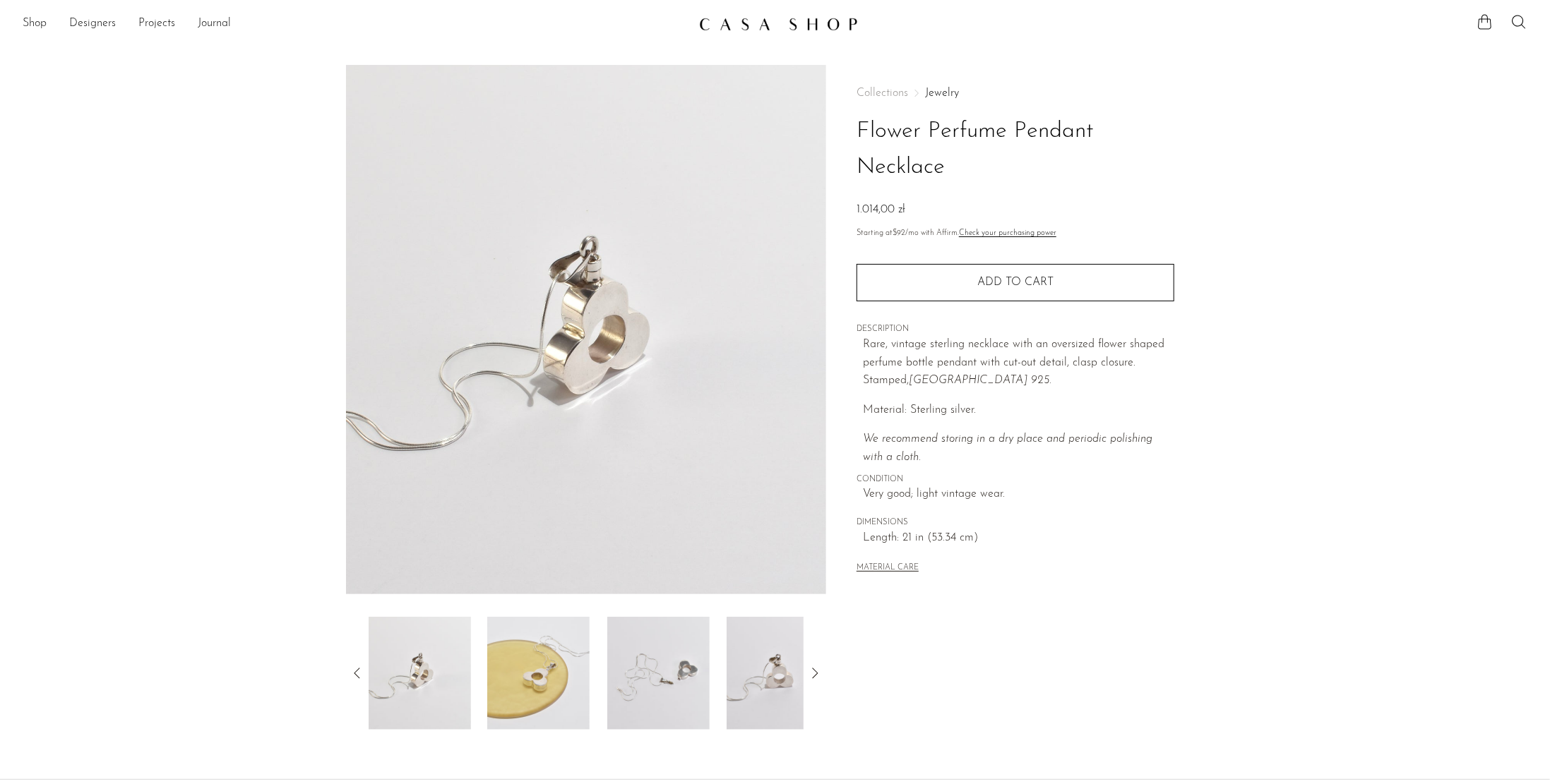
click at [938, 128] on h1 "Flower Perfume Pendant Necklace" at bounding box center [1016, 150] width 318 height 72
click at [925, 141] on h1 "Flower Perfume Pendant Necklace" at bounding box center [1016, 150] width 318 height 72
drag, startPoint x: 929, startPoint y: 122, endPoint x: 991, endPoint y: 197, distance: 97.3
click at [991, 197] on div "Collections Jewelry Flower Perfume Pendant Necklace 1.014,00 zł" at bounding box center [1016, 153] width 318 height 132
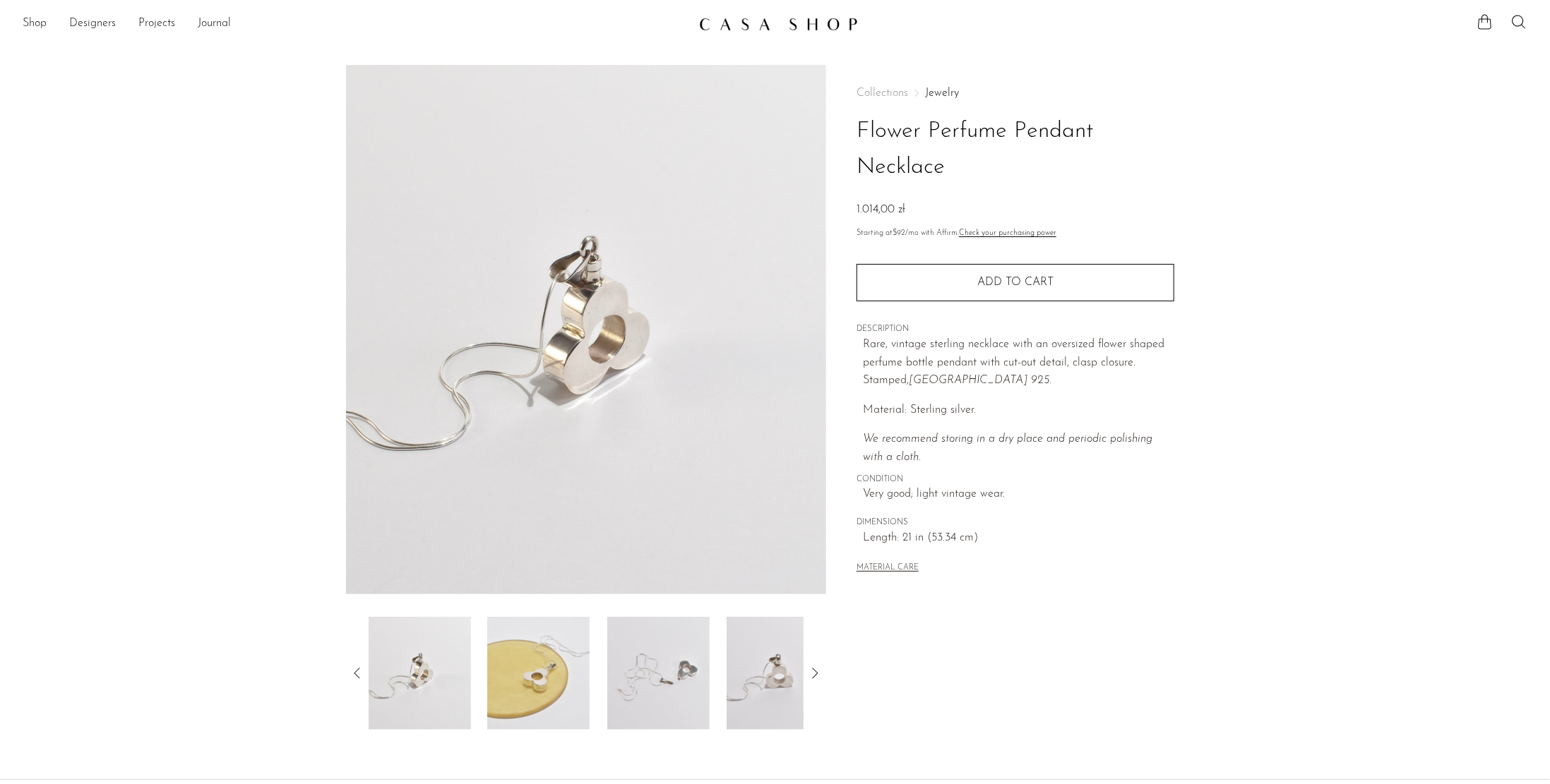
click at [983, 176] on h1 "Flower Perfume Pendant Necklace" at bounding box center [1016, 150] width 318 height 72
drag, startPoint x: 971, startPoint y: 172, endPoint x: 929, endPoint y: 141, distance: 52.2
click at [926, 143] on h1 "Flower Perfume Pendant Necklace" at bounding box center [1016, 150] width 318 height 72
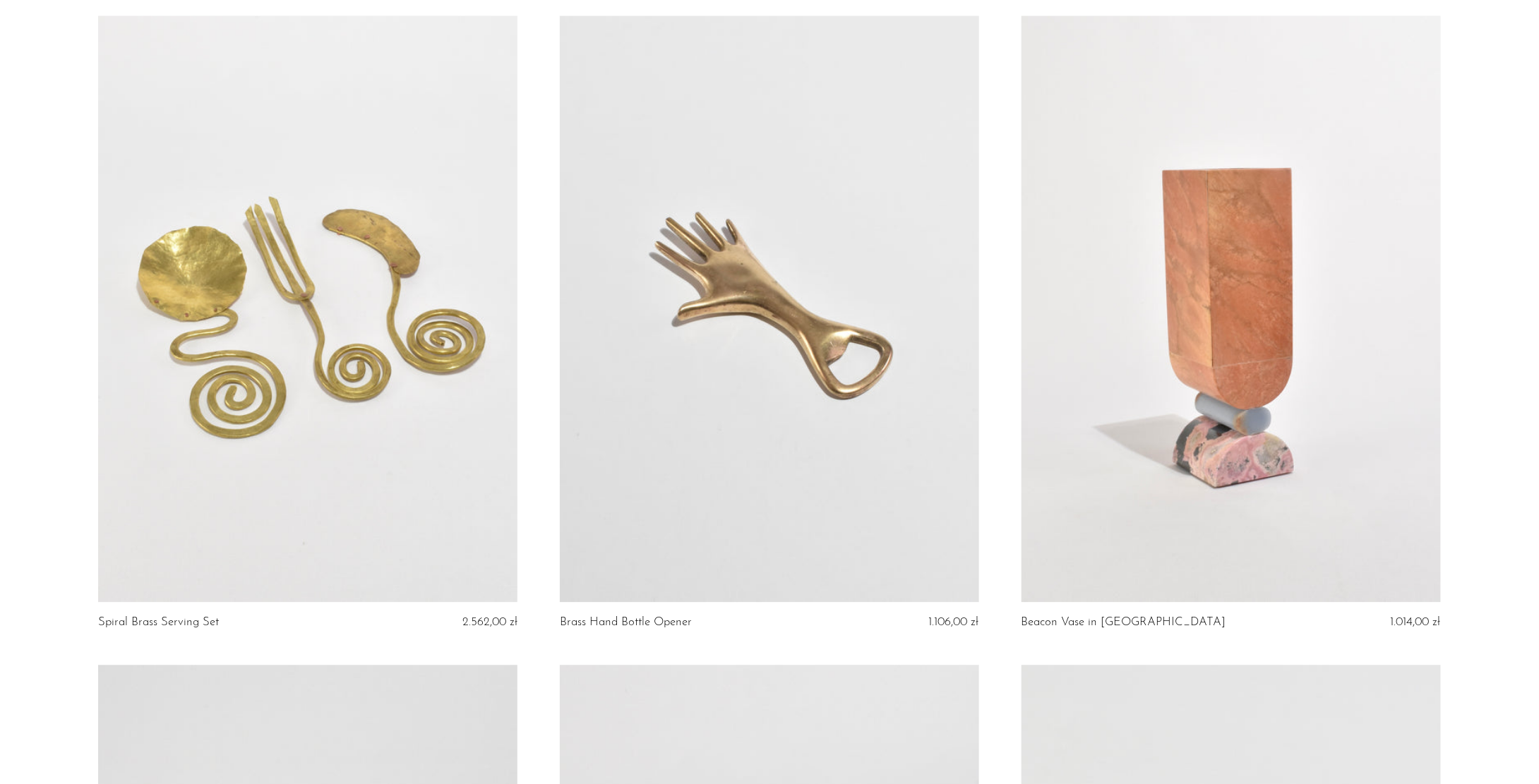
scroll to position [1412, 0]
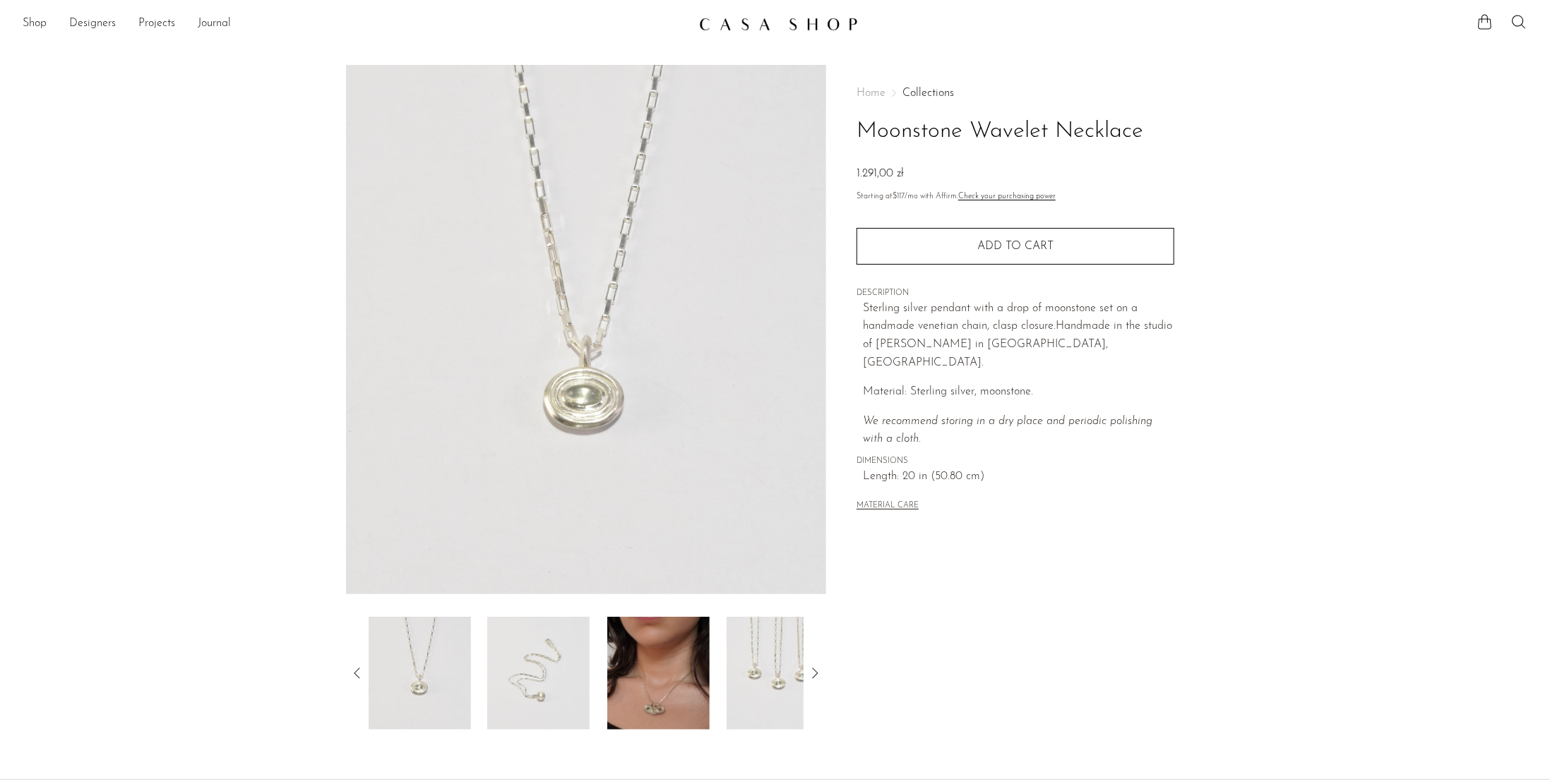
click at [1272, 269] on section "Moonstone Wavelet Necklace 1.291,00 zł" at bounding box center [775, 398] width 1550 height 665
click at [668, 644] on img at bounding box center [659, 674] width 103 height 113
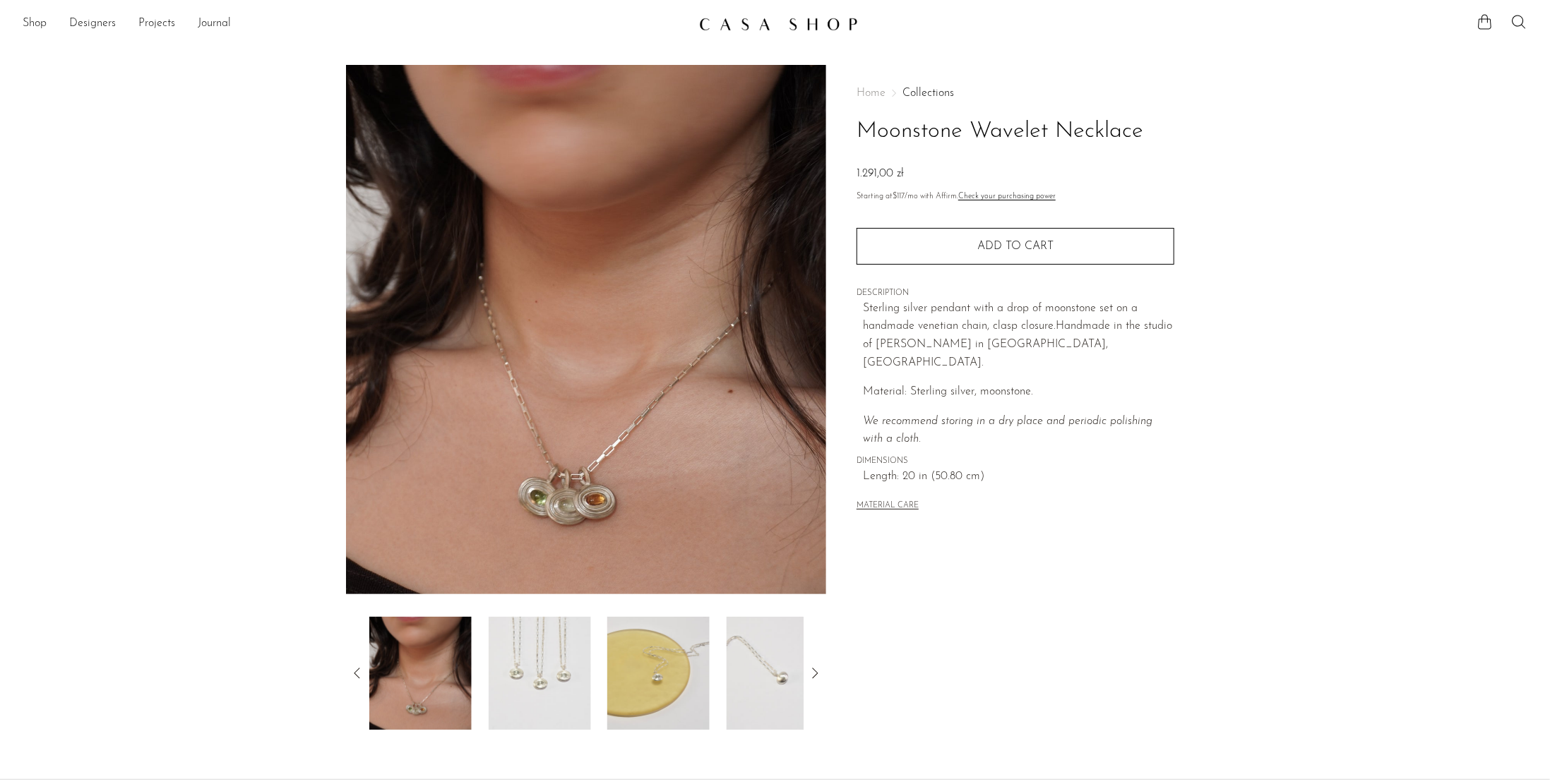
click at [668, 644] on img at bounding box center [659, 674] width 103 height 113
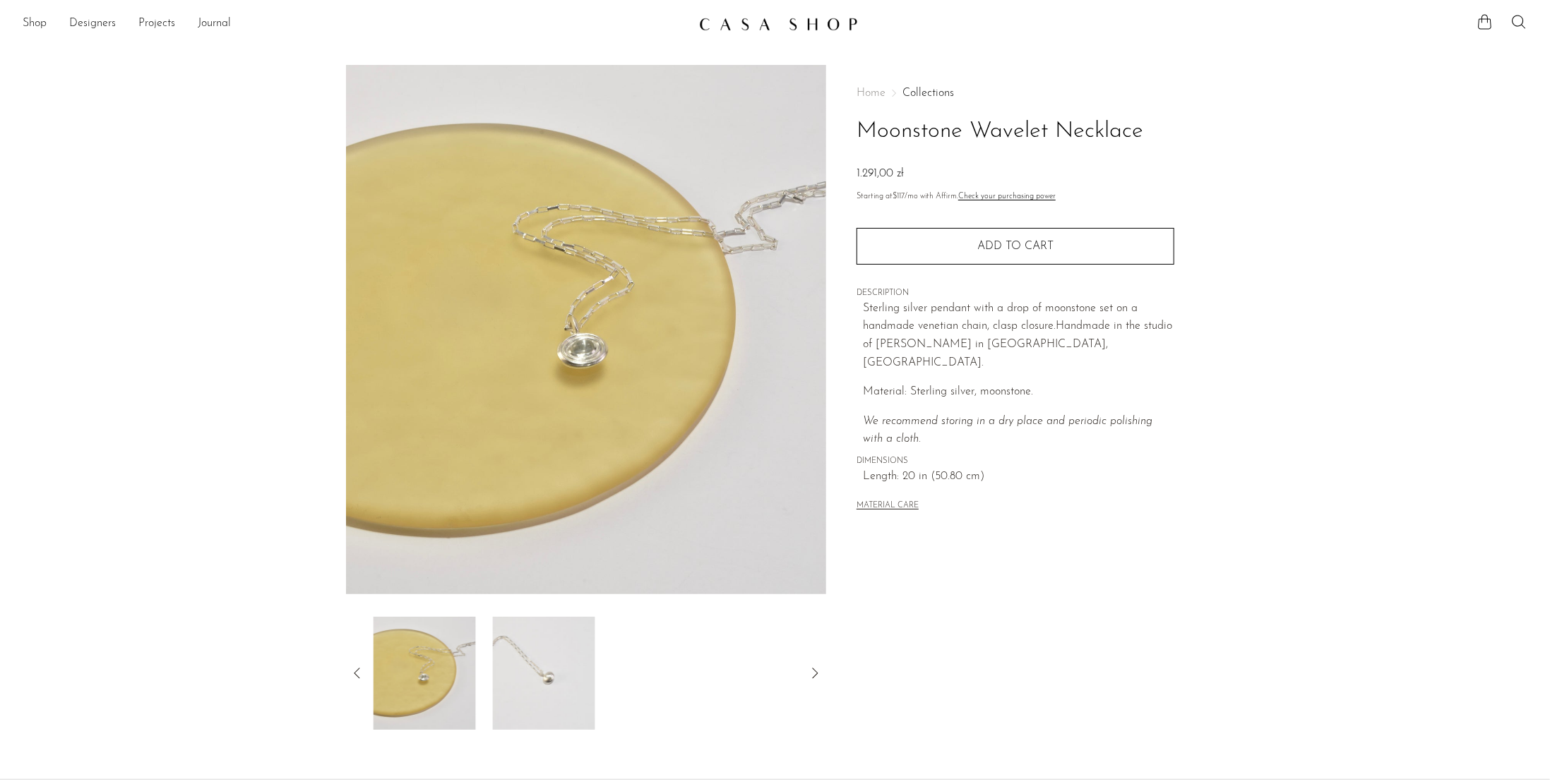
click at [668, 644] on div at bounding box center [586, 674] width 435 height 113
